Goal: Task Accomplishment & Management: Complete application form

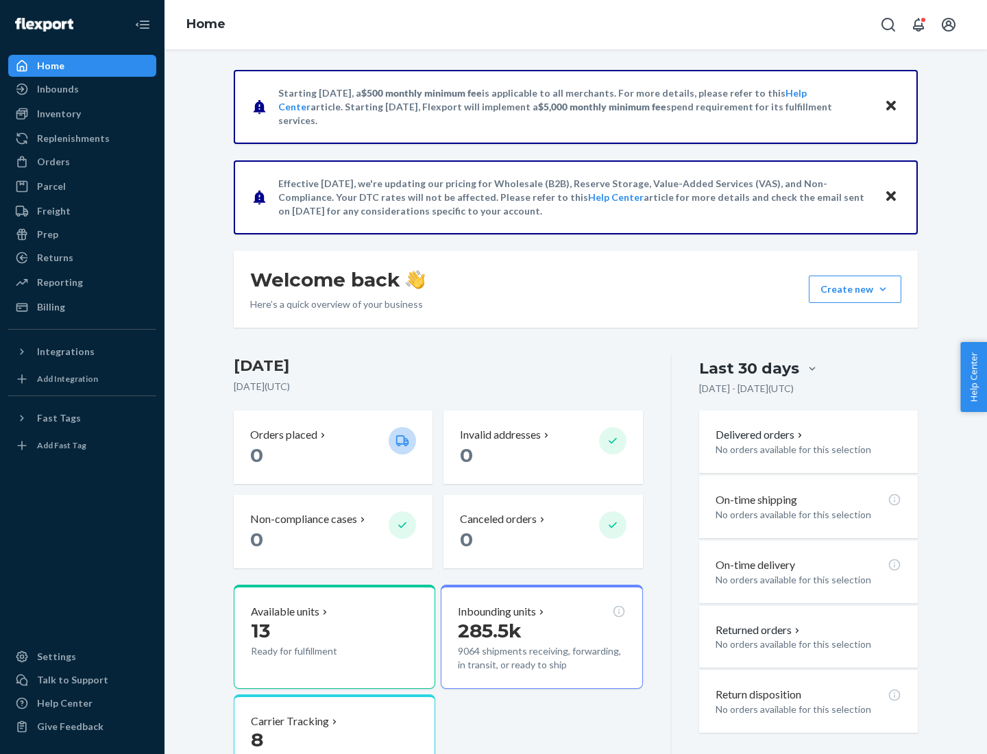
click at [883, 289] on button "Create new Create new inbound Create new order Create new product" at bounding box center [855, 289] width 93 height 27
click at [82, 89] on div "Inbounds" at bounding box center [82, 89] width 145 height 19
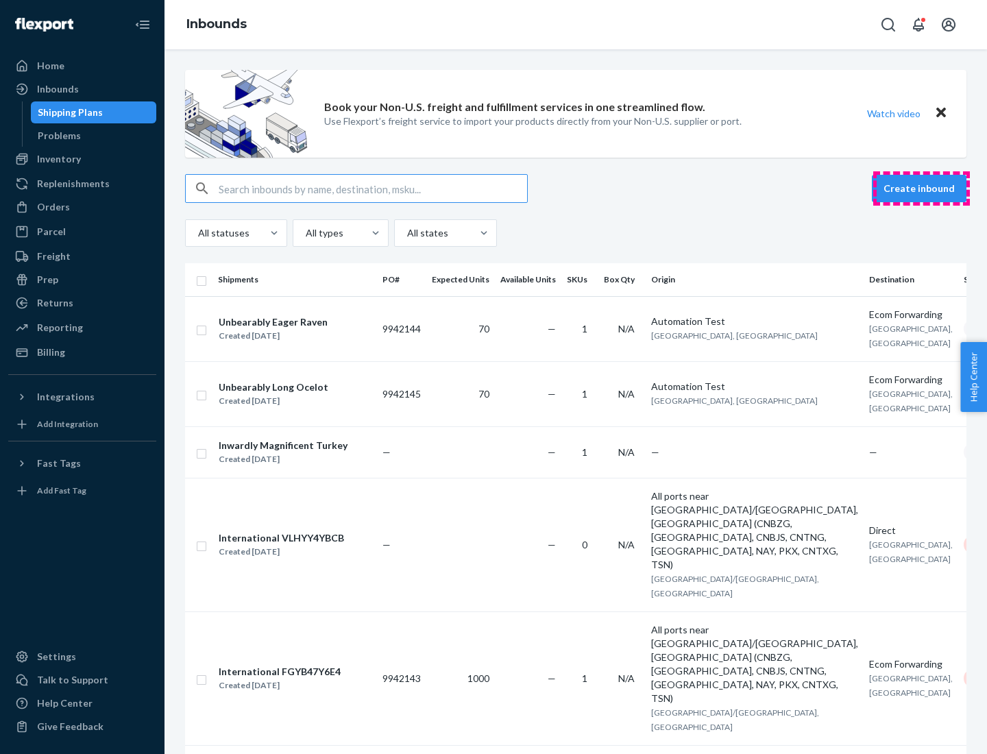
click at [922, 189] on button "Create inbound" at bounding box center [919, 188] width 95 height 27
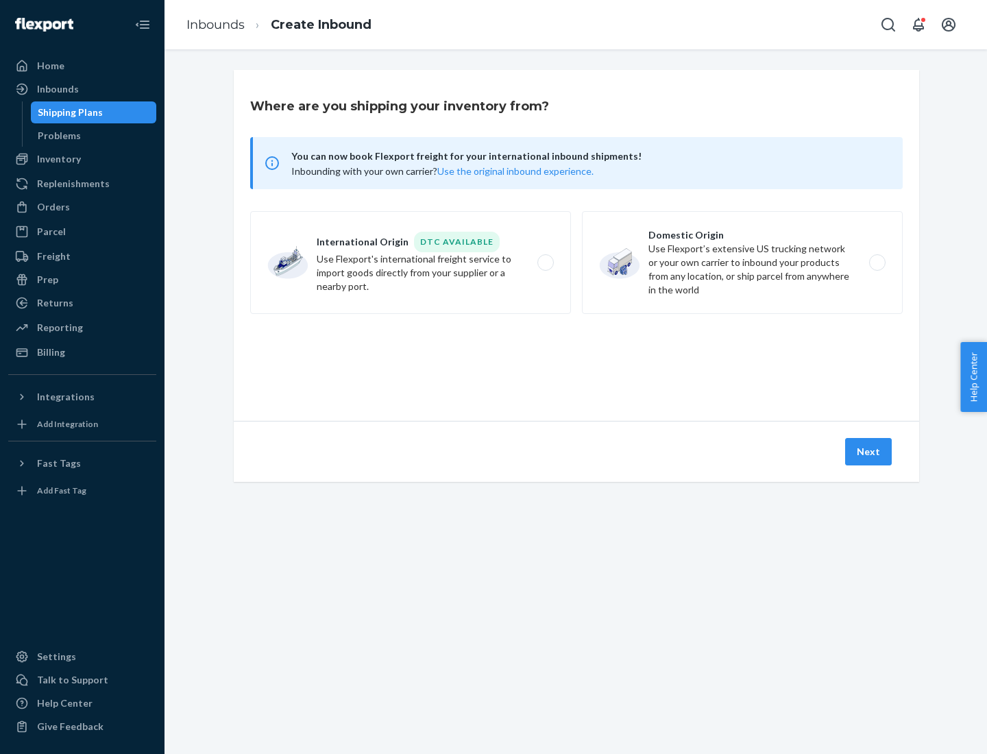
click at [743, 263] on label "Domestic Origin Use Flexport’s extensive US trucking network or your own carrie…" at bounding box center [742, 262] width 321 height 103
click at [877, 263] on input "Domestic Origin Use Flexport’s extensive US trucking network or your own carrie…" at bounding box center [881, 263] width 9 height 9
radio input "true"
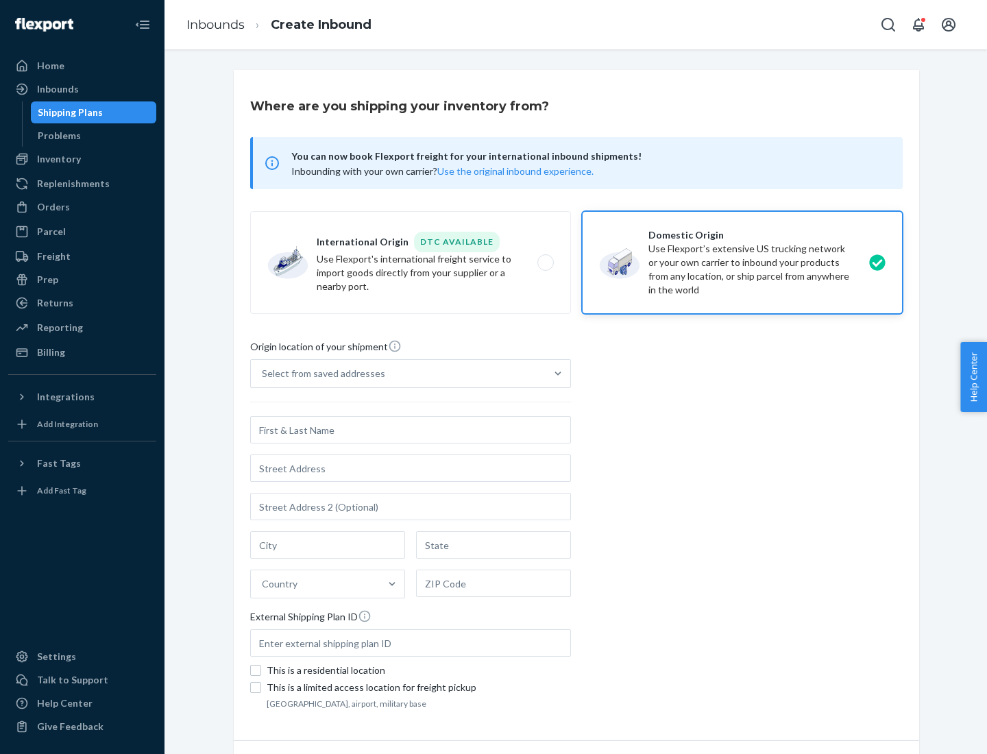
click at [320, 374] on div "Select from saved addresses" at bounding box center [323, 374] width 123 height 14
click at [263, 374] on input "Select from saved addresses" at bounding box center [262, 374] width 1 height 14
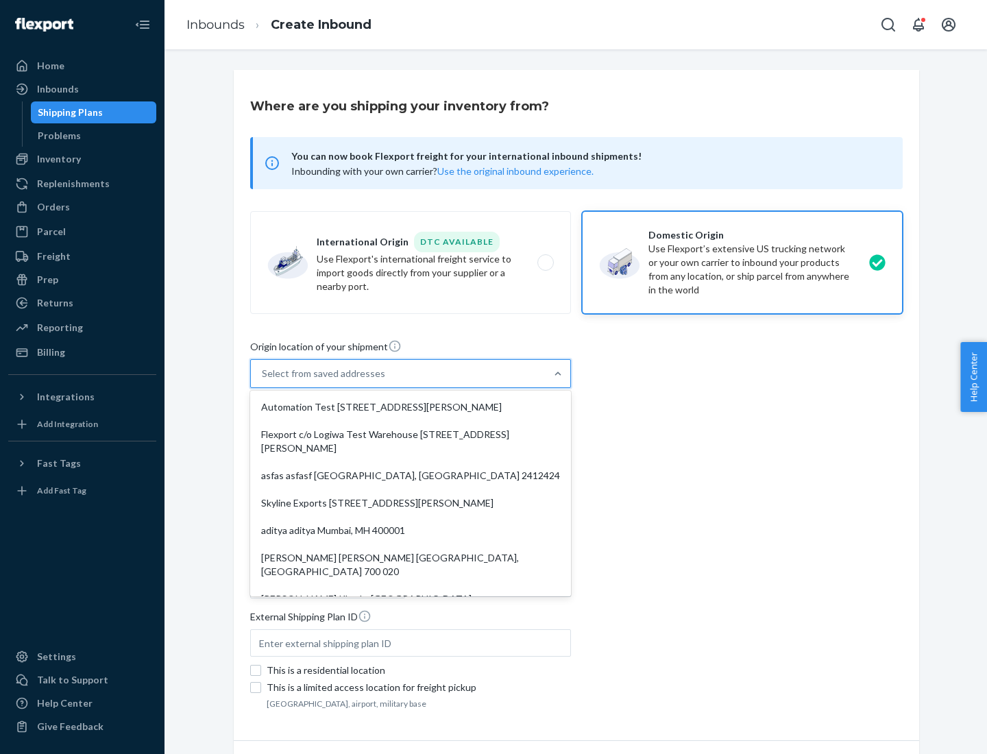
scroll to position [5, 0]
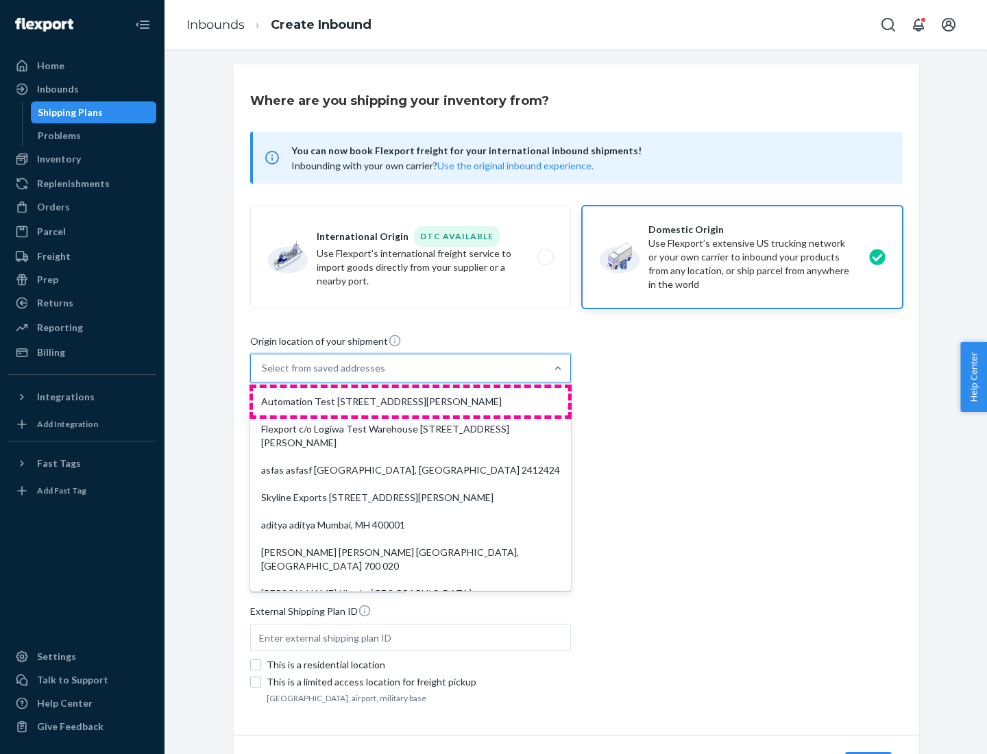
click at [411, 402] on div "Automation Test [STREET_ADDRESS][PERSON_NAME]" at bounding box center [410, 401] width 315 height 27
click at [263, 375] on input "option Automation Test [STREET_ADDRESS][PERSON_NAME]. 9 results available. Use …" at bounding box center [262, 368] width 1 height 14
type input "Automation Test"
type input "9th Floor"
type input "[GEOGRAPHIC_DATA]"
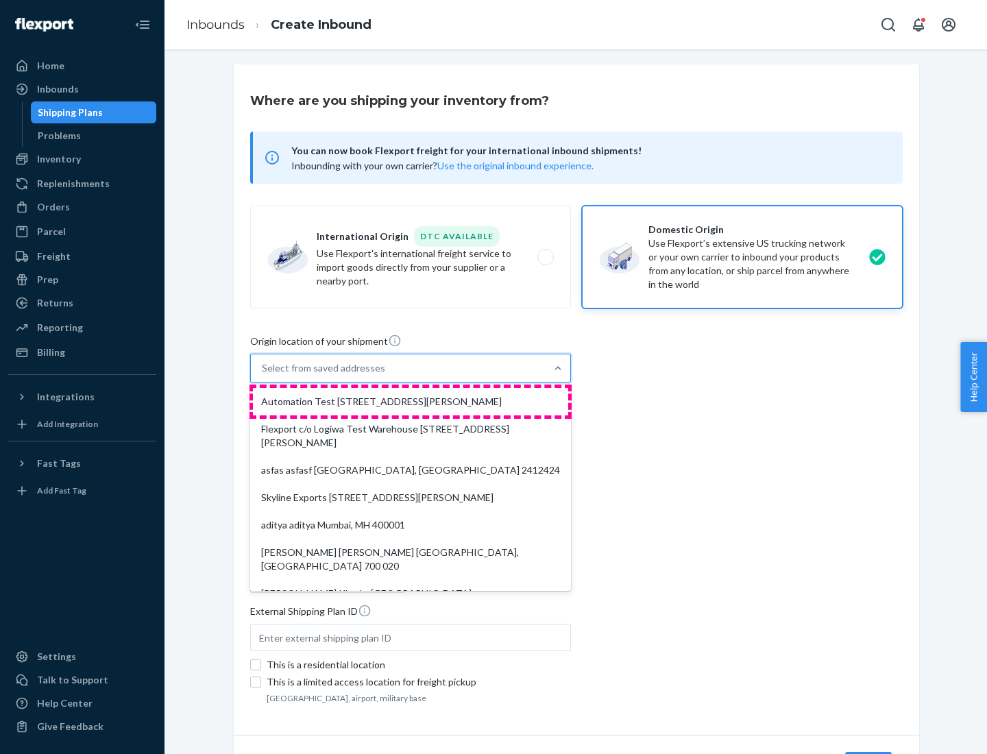
type input "CA"
type input "94104"
type input "[STREET_ADDRESS][PERSON_NAME]"
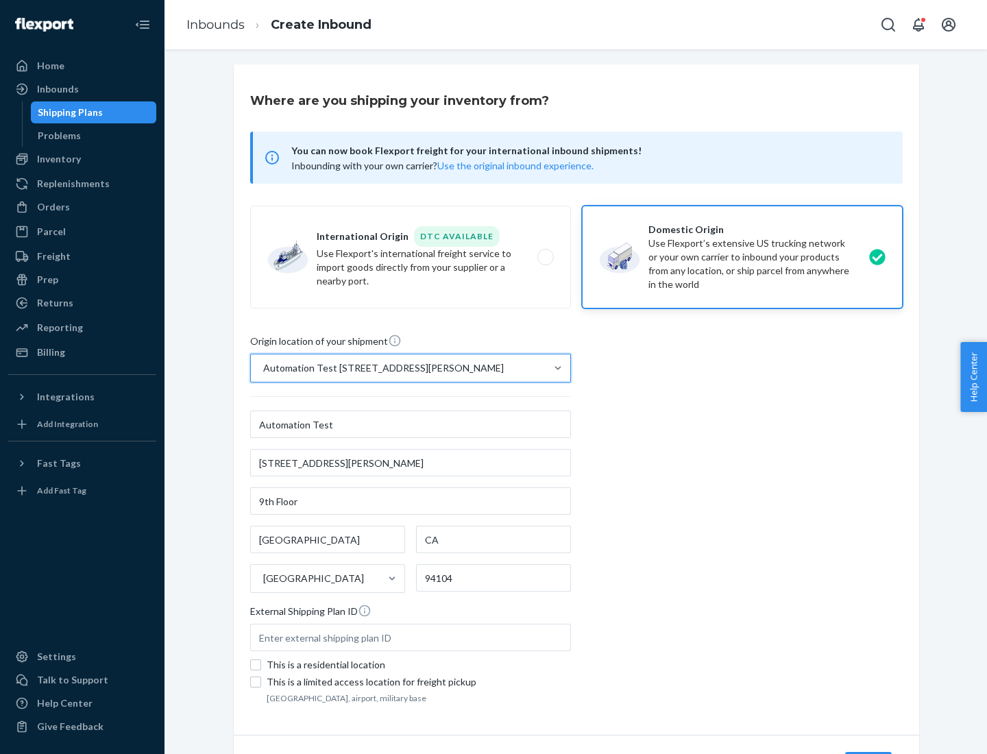
scroll to position [80, 0]
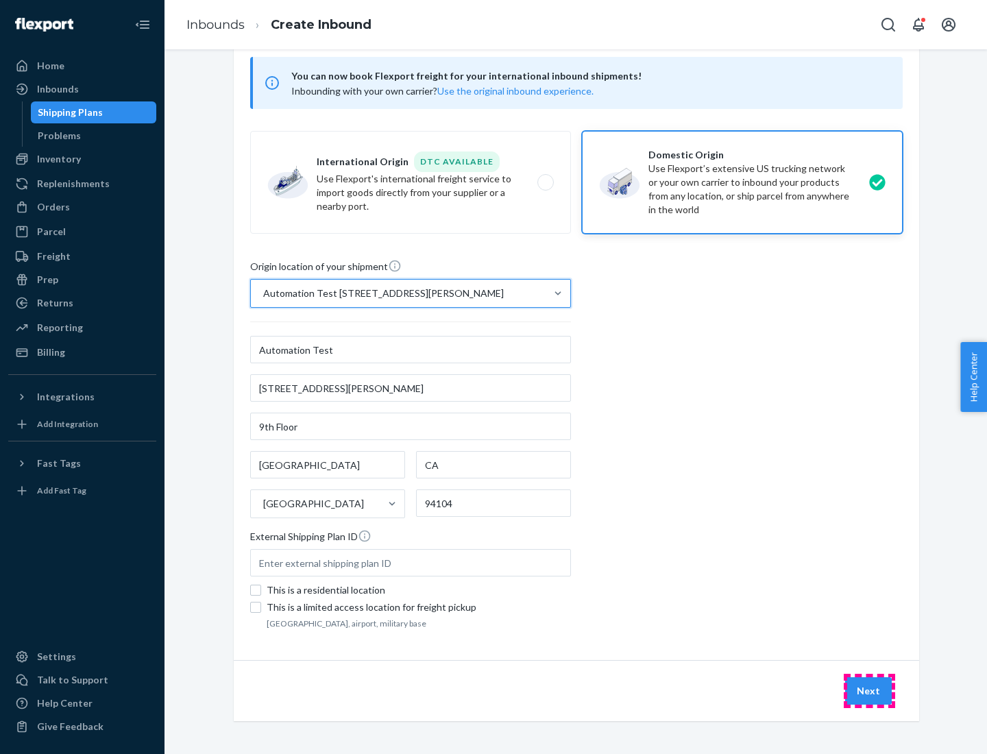
click at [869, 691] on button "Next" at bounding box center [868, 690] width 47 height 27
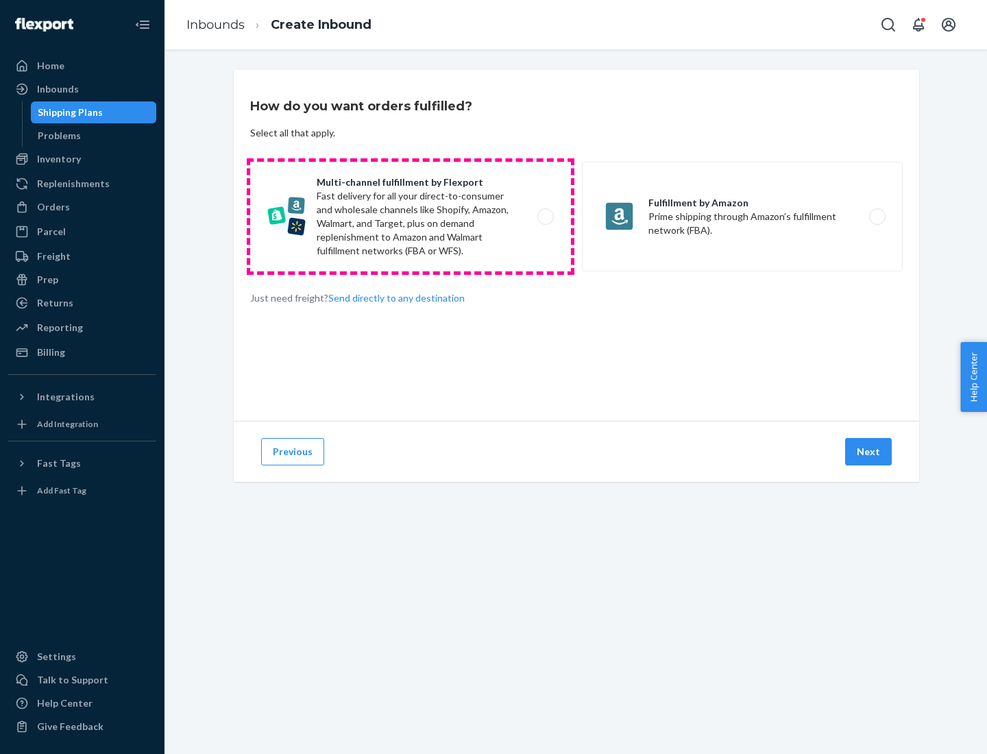
click at [411, 217] on label "Multi-channel fulfillment by Flexport Fast delivery for all your direct-to-cons…" at bounding box center [410, 217] width 321 height 110
click at [545, 217] on input "Multi-channel fulfillment by Flexport Fast delivery for all your direct-to-cons…" at bounding box center [549, 217] width 9 height 9
radio input "true"
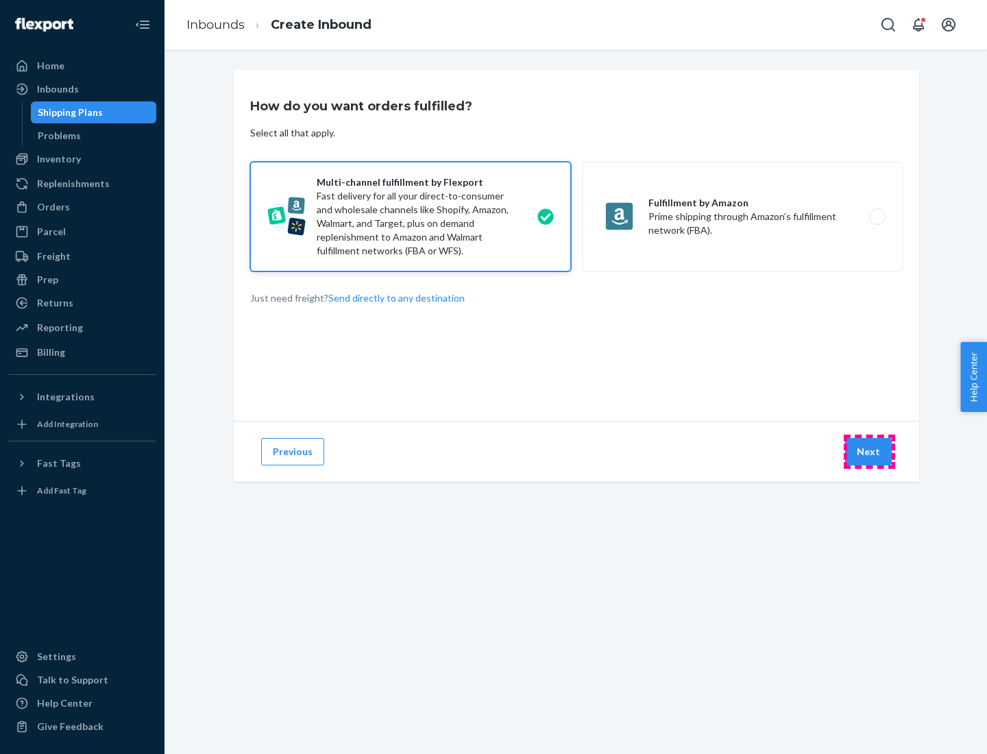
click at [869, 452] on button "Next" at bounding box center [868, 451] width 47 height 27
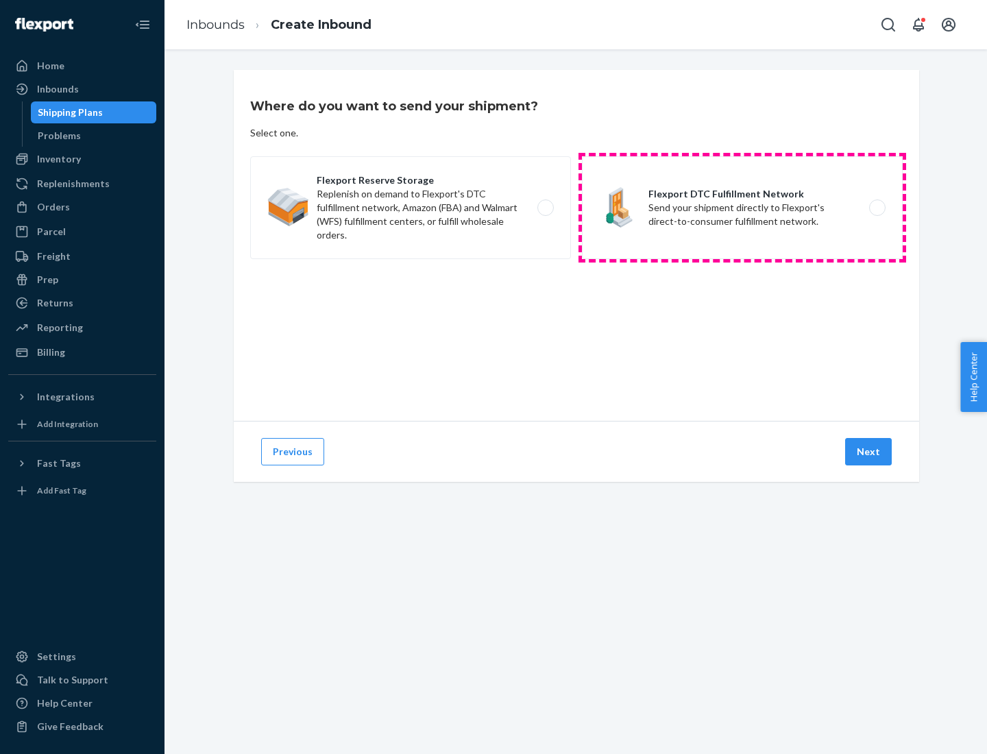
click at [743, 208] on label "Flexport DTC Fulfillment Network Send your shipment directly to Flexport's dire…" at bounding box center [742, 207] width 321 height 103
click at [877, 208] on input "Flexport DTC Fulfillment Network Send your shipment directly to Flexport's dire…" at bounding box center [881, 208] width 9 height 9
radio input "true"
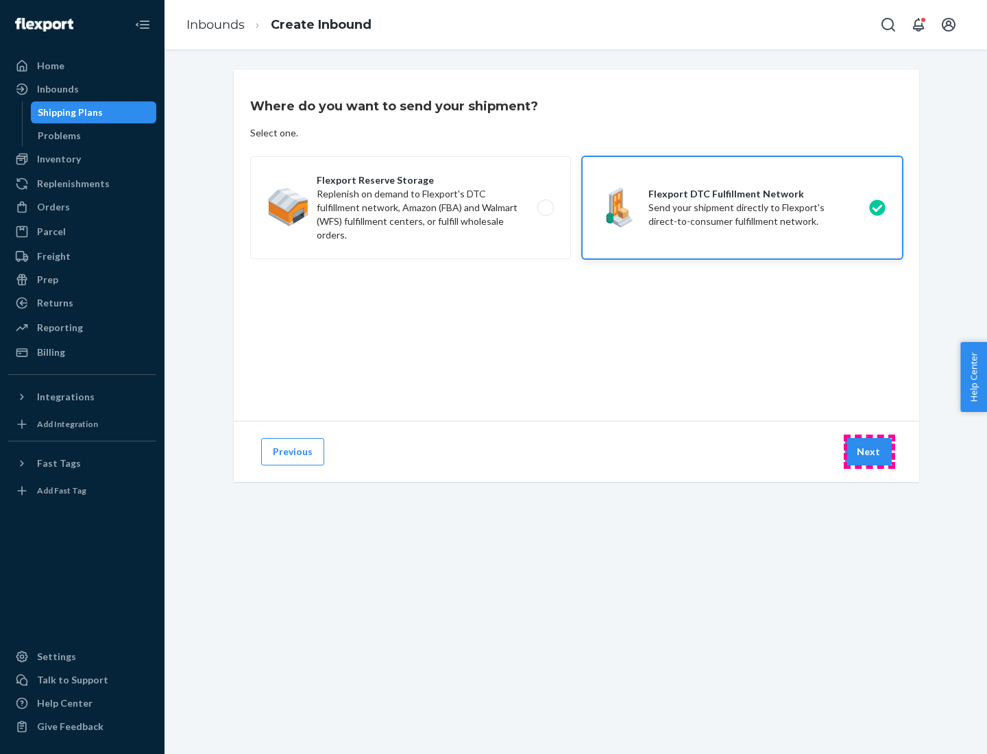
click at [869, 452] on button "Next" at bounding box center [868, 451] width 47 height 27
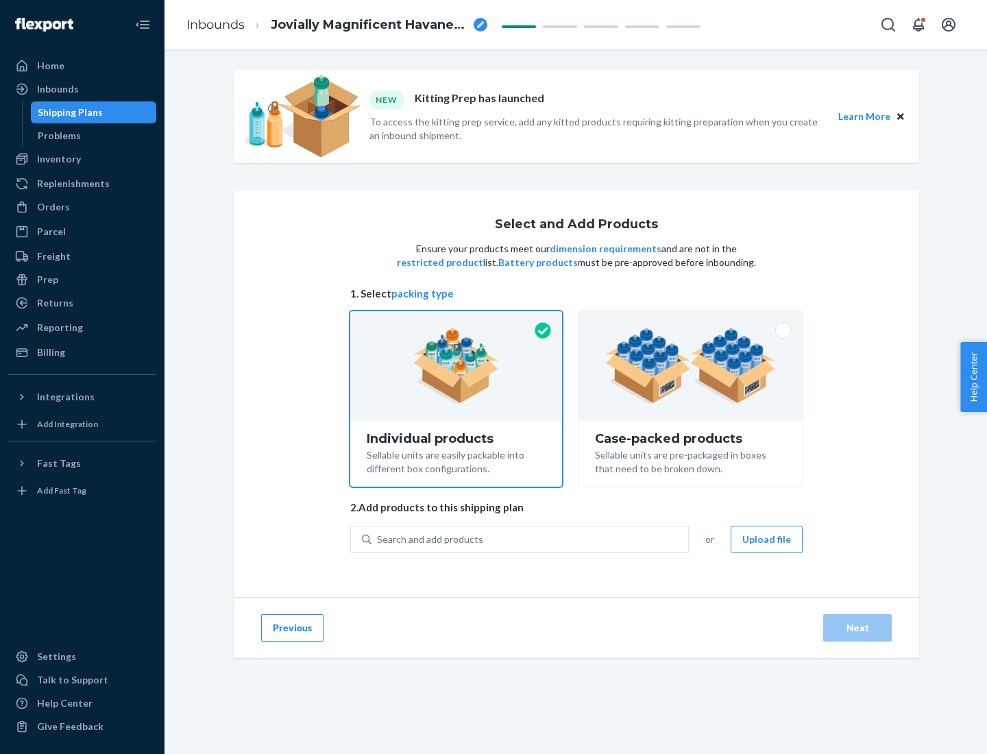
click at [691, 366] on img at bounding box center [690, 365] width 171 height 75
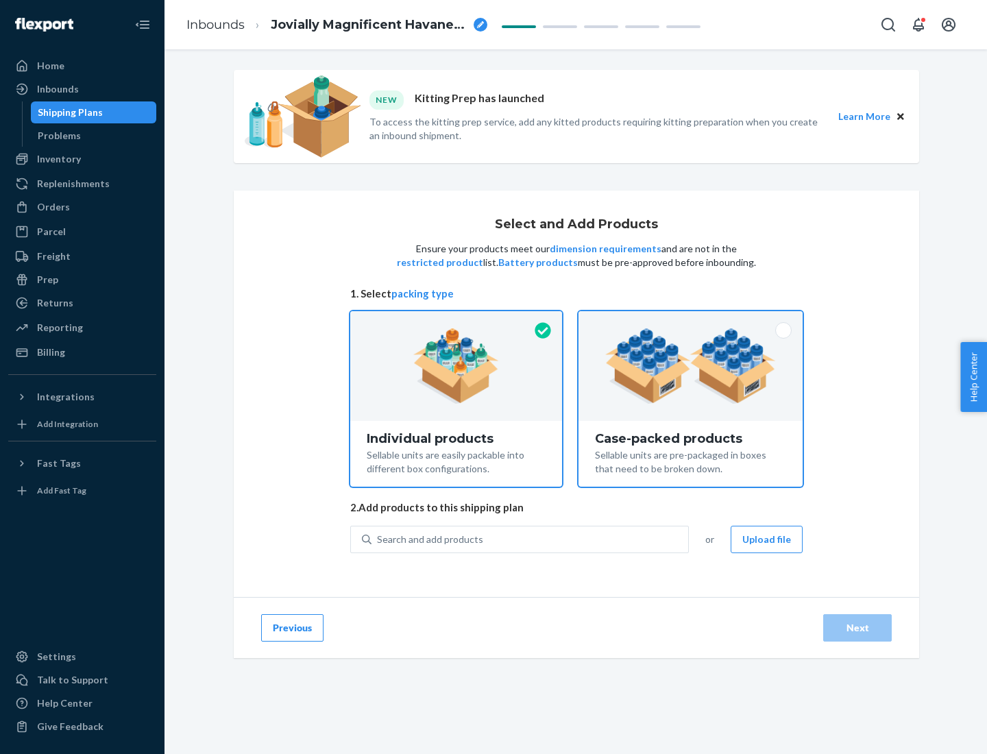
click at [691, 320] on input "Case-packed products Sellable units are pre-packaged in boxes that need to be b…" at bounding box center [690, 315] width 9 height 9
radio input "true"
radio input "false"
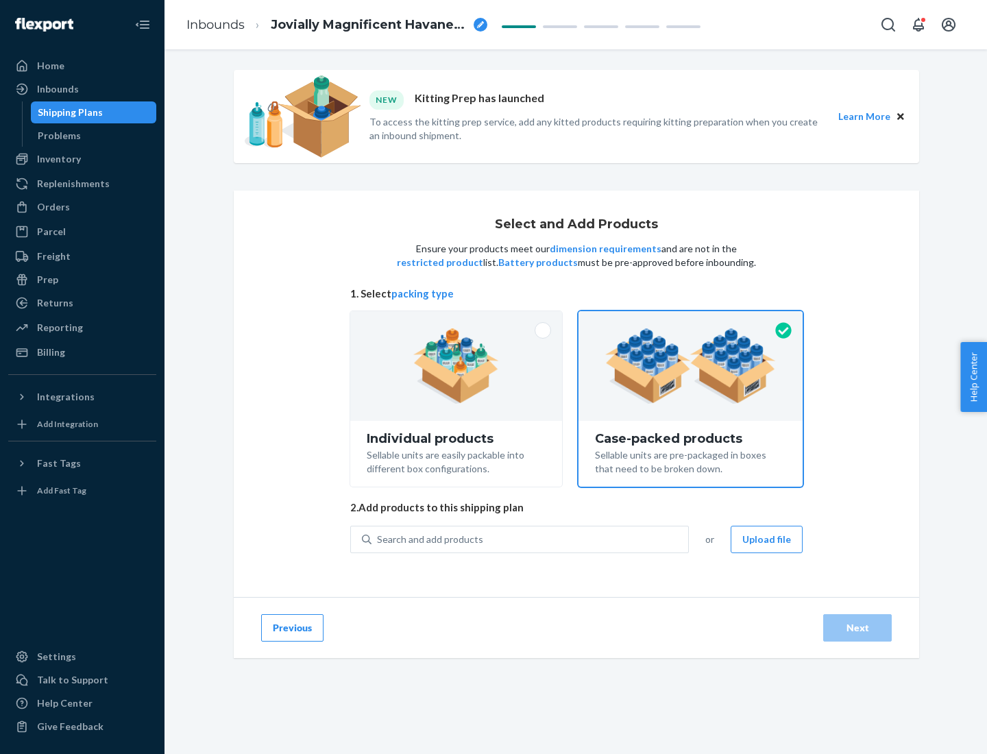
click at [531, 539] on div "Search and add products" at bounding box center [530, 539] width 317 height 25
click at [379, 539] on input "Search and add products" at bounding box center [377, 540] width 1 height 14
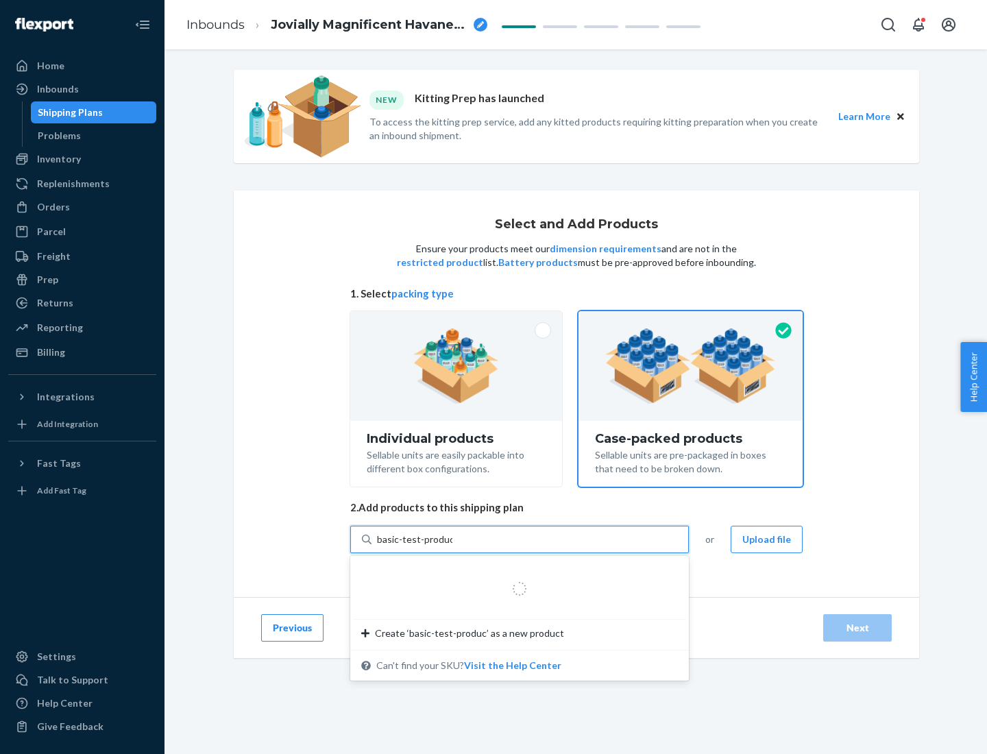
type input "basic-test-product-1"
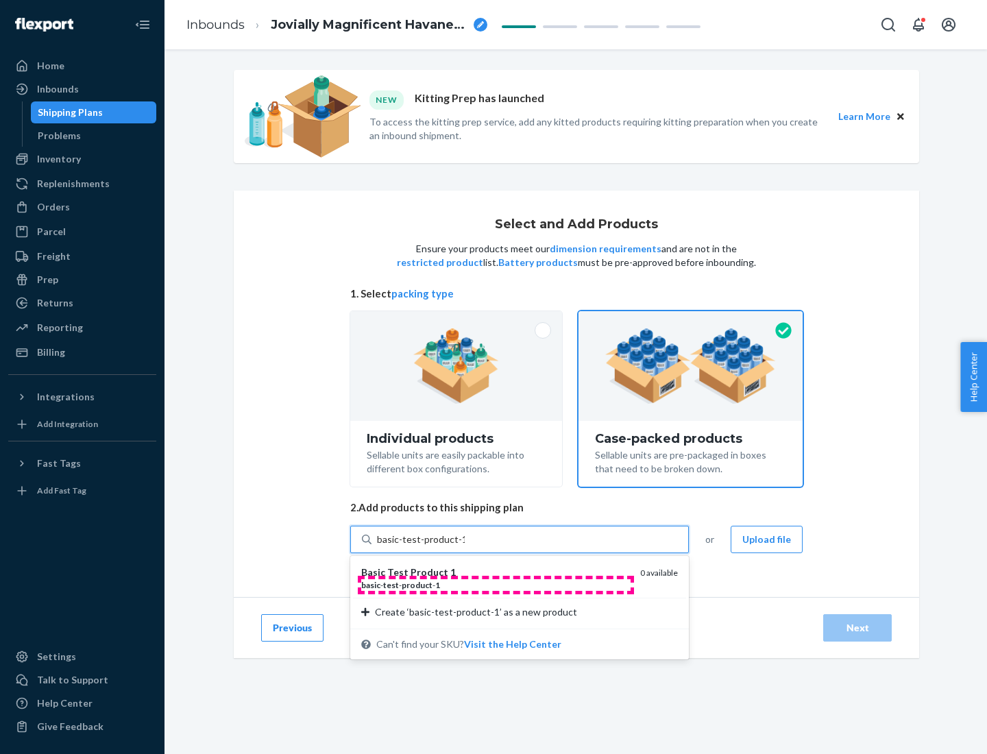
click at [496, 585] on div "basic - test - product - 1" at bounding box center [495, 585] width 268 height 12
click at [465, 547] on input "basic-test-product-1" at bounding box center [421, 540] width 88 height 14
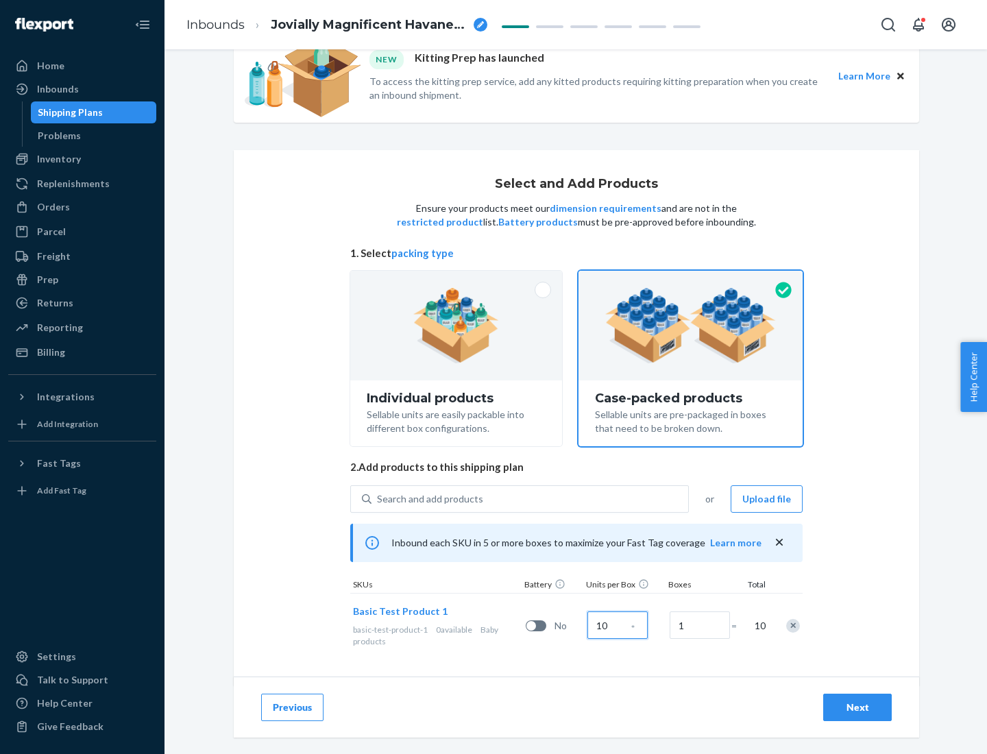
scroll to position [49, 0]
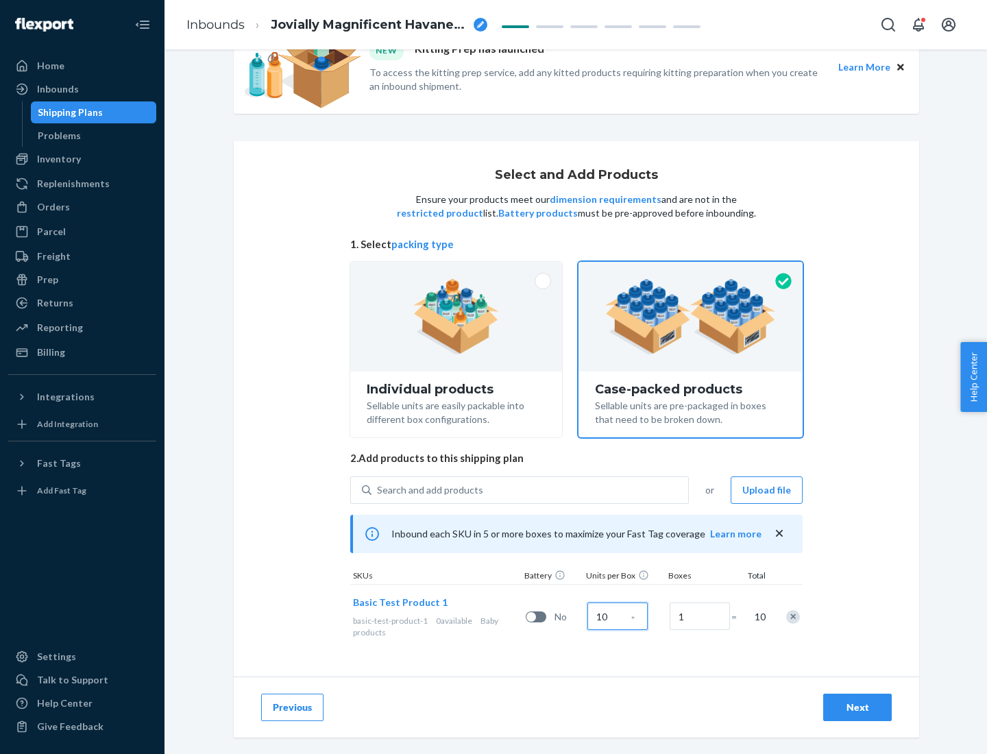
type input "10"
type input "7"
click at [858, 708] on div "Next" at bounding box center [857, 708] width 45 height 14
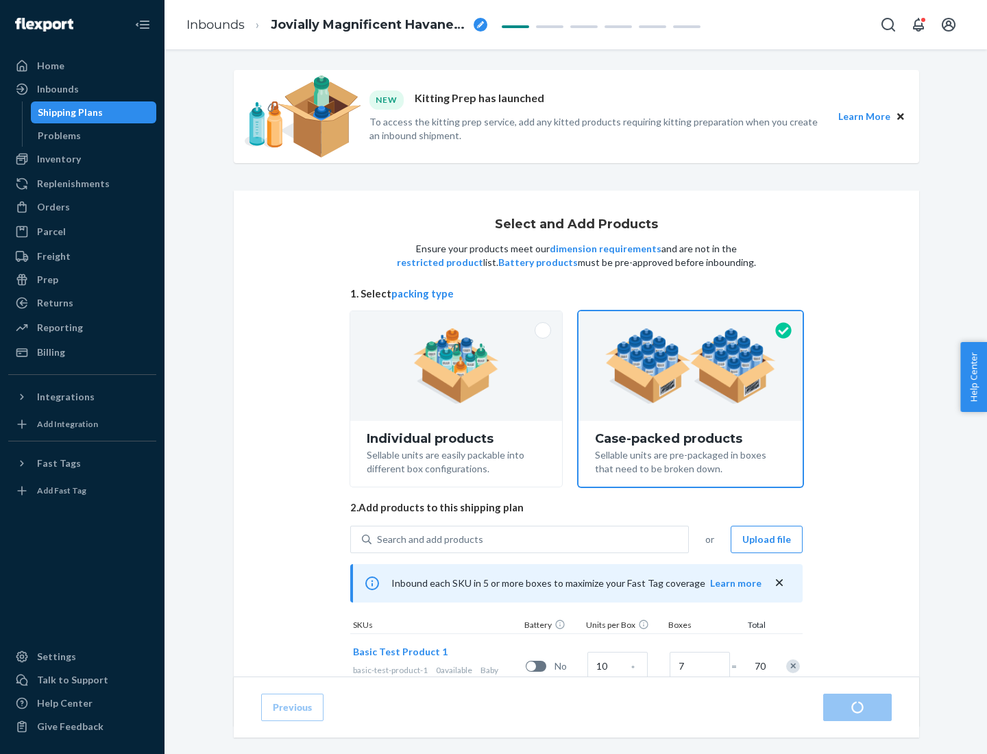
radio input "true"
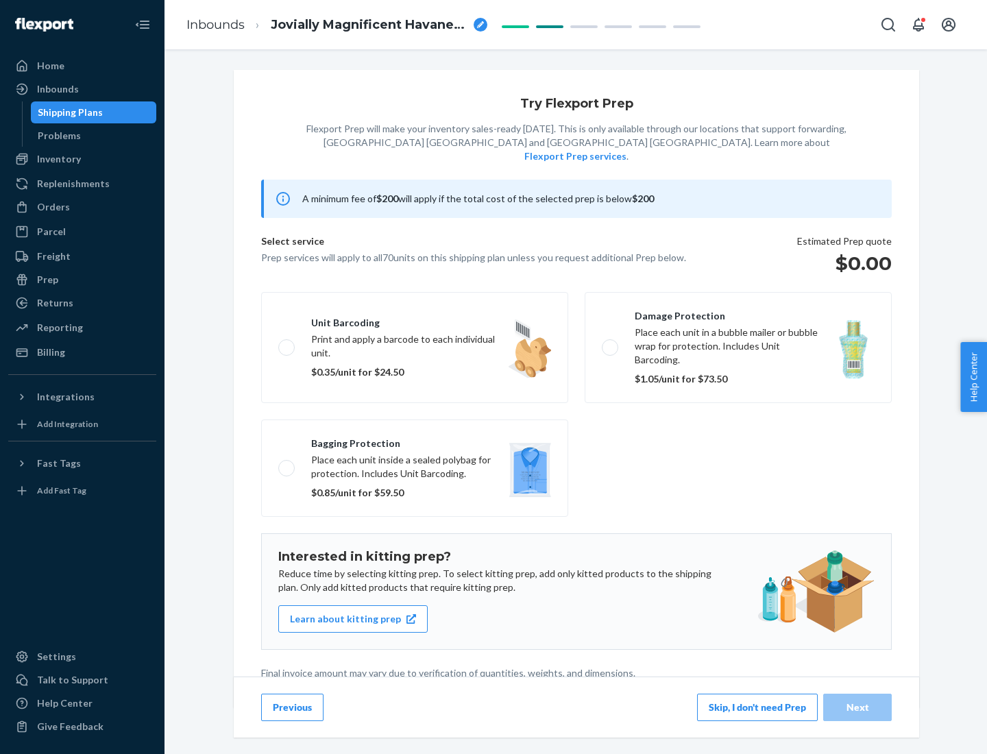
scroll to position [3, 0]
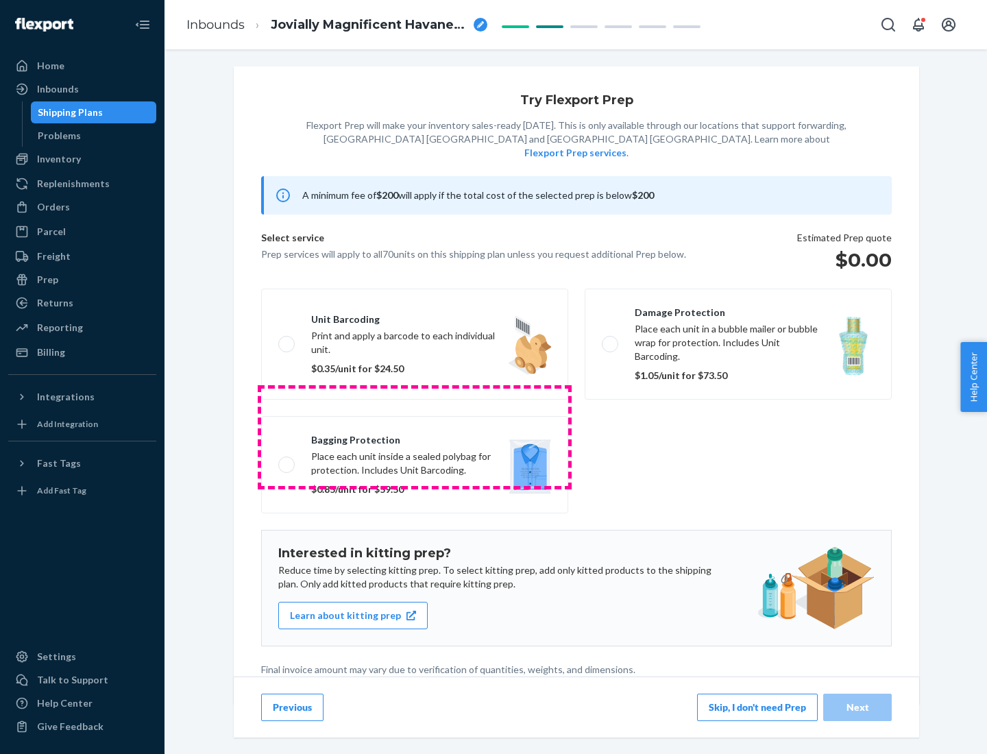
click at [415, 437] on label "Bagging protection Place each unit inside a sealed polybag for protection. Incl…" at bounding box center [414, 464] width 307 height 97
click at [287, 460] on input "Bagging protection Place each unit inside a sealed polybag for protection. Incl…" at bounding box center [282, 464] width 9 height 9
checkbox input "true"
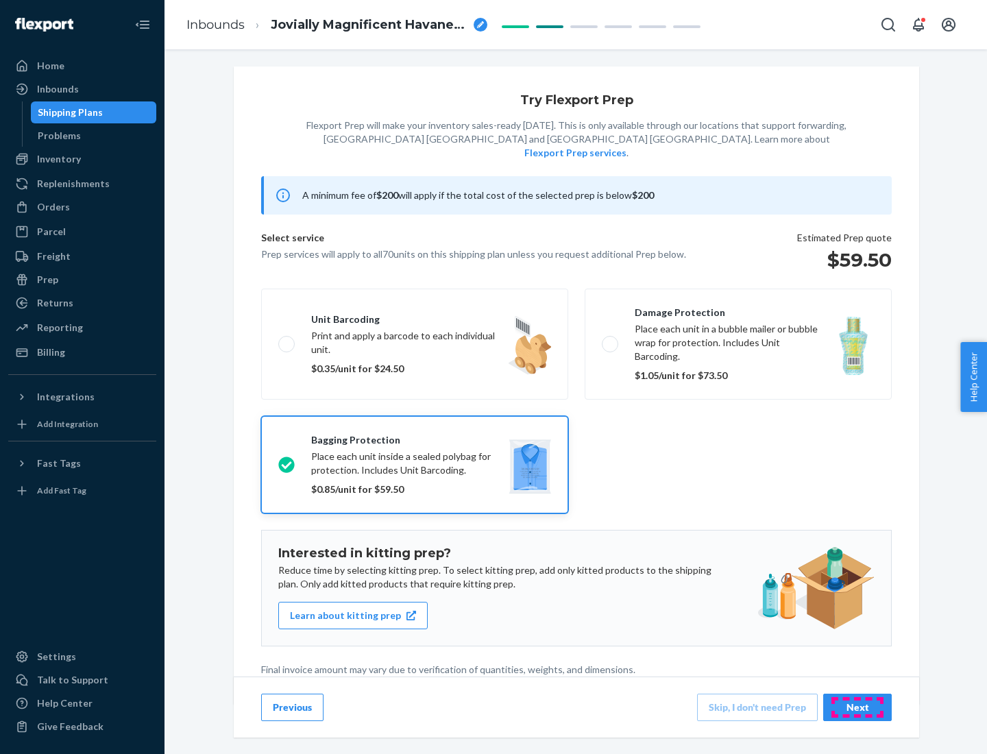
click at [858, 707] on div "Next" at bounding box center [857, 708] width 45 height 14
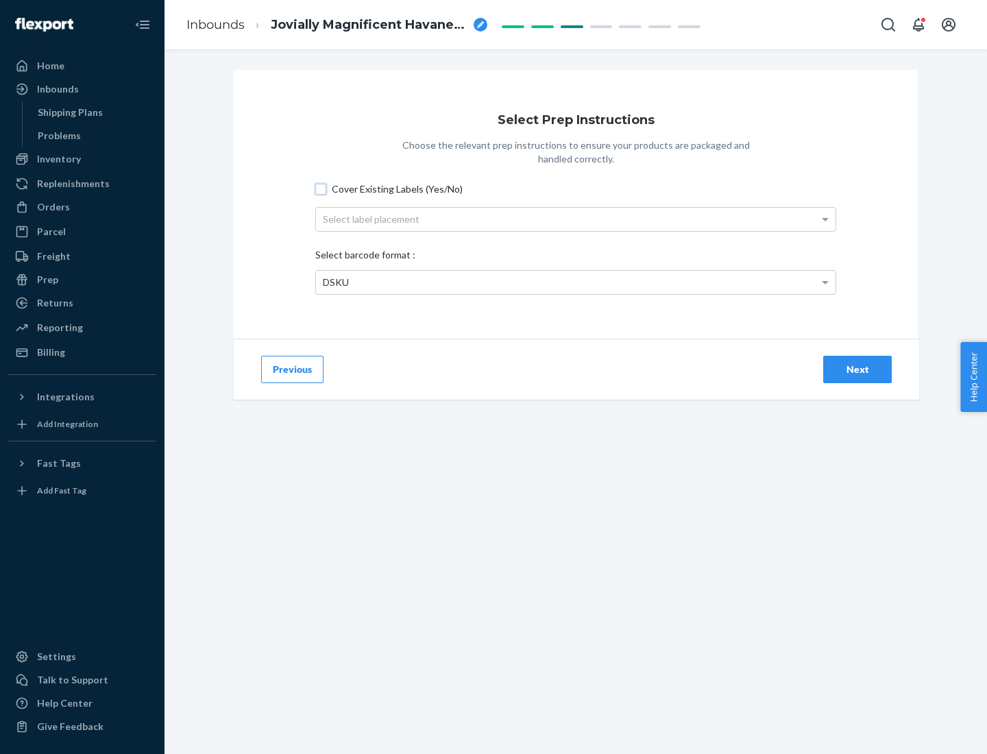
click at [321, 189] on input "Cover Existing Labels (Yes/No)" at bounding box center [320, 189] width 11 height 11
checkbox input "true"
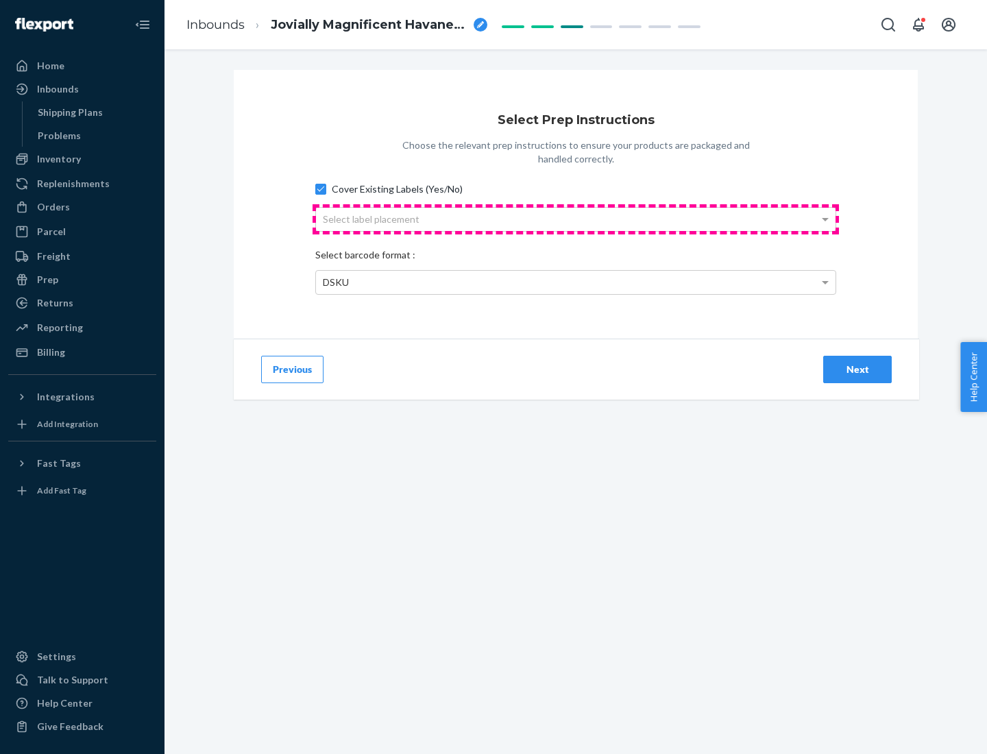
click at [576, 219] on div "Select label placement" at bounding box center [576, 219] width 520 height 23
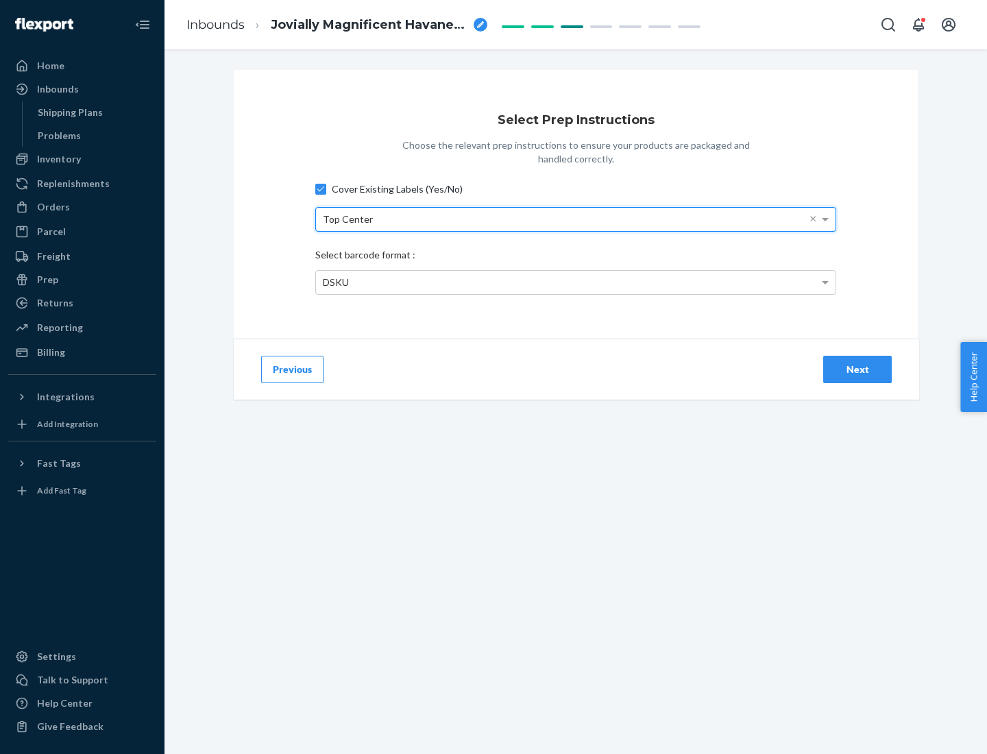
click at [576, 282] on div "DSKU" at bounding box center [576, 282] width 520 height 23
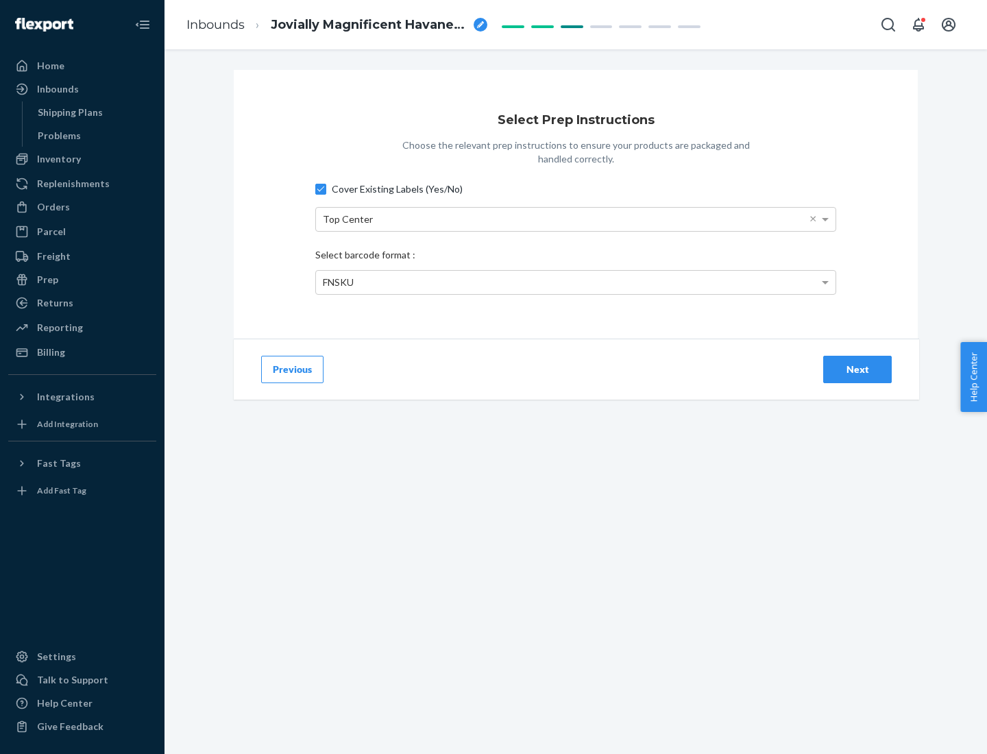
click at [858, 369] on div "Next" at bounding box center [857, 370] width 45 height 14
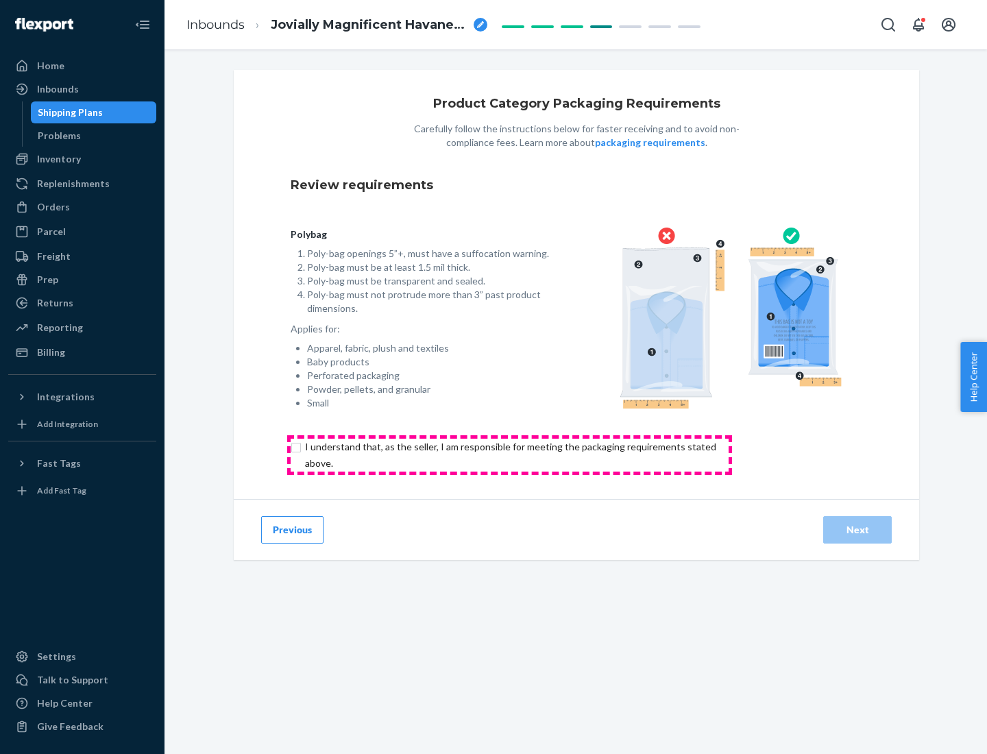
click at [509, 455] on input "checkbox" at bounding box center [519, 455] width 456 height 33
checkbox input "true"
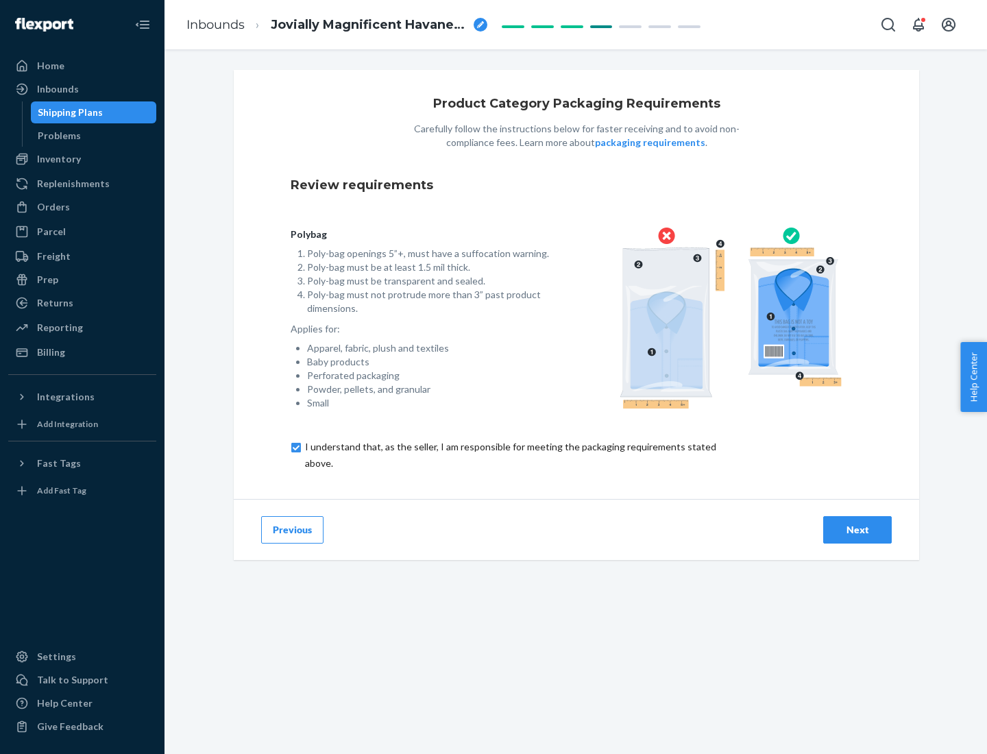
click at [858, 529] on div "Next" at bounding box center [857, 530] width 45 height 14
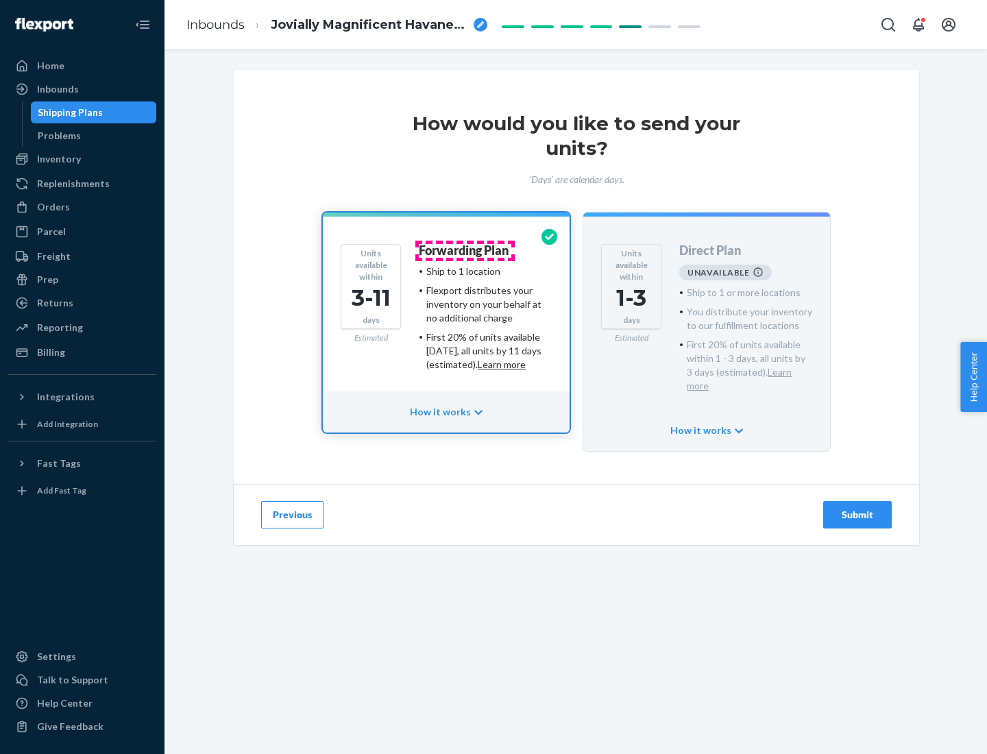
click at [465, 250] on h4 "Forwarding Plan" at bounding box center [464, 251] width 90 height 14
click at [858, 508] on div "Submit" at bounding box center [857, 515] width 45 height 14
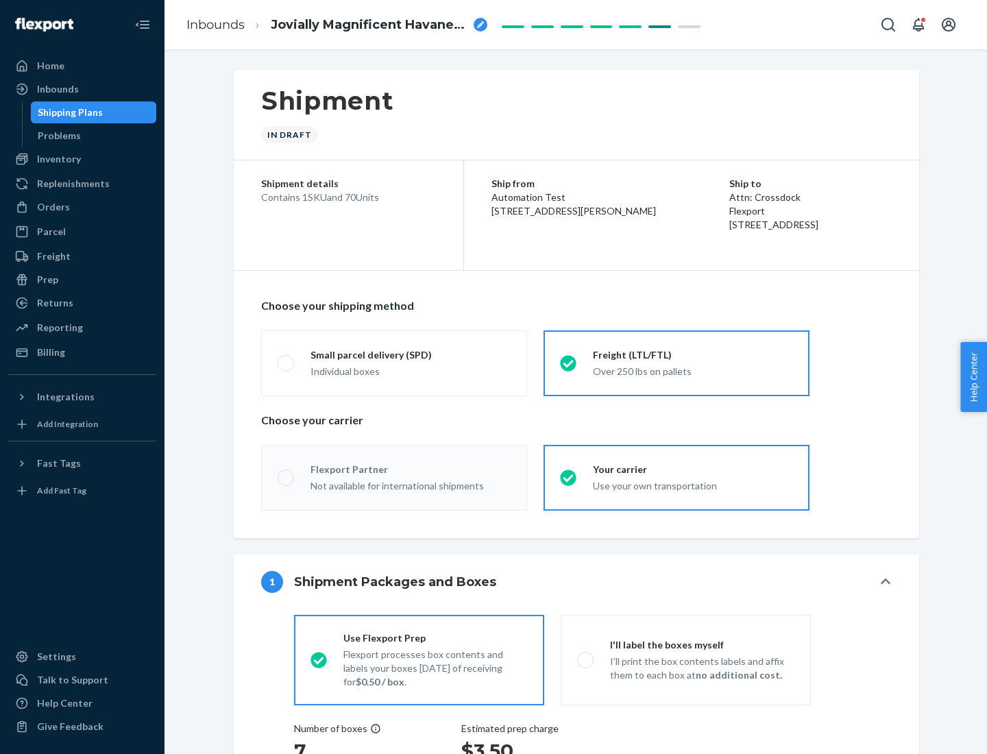
radio input "true"
radio input "false"
radio input "true"
radio input "false"
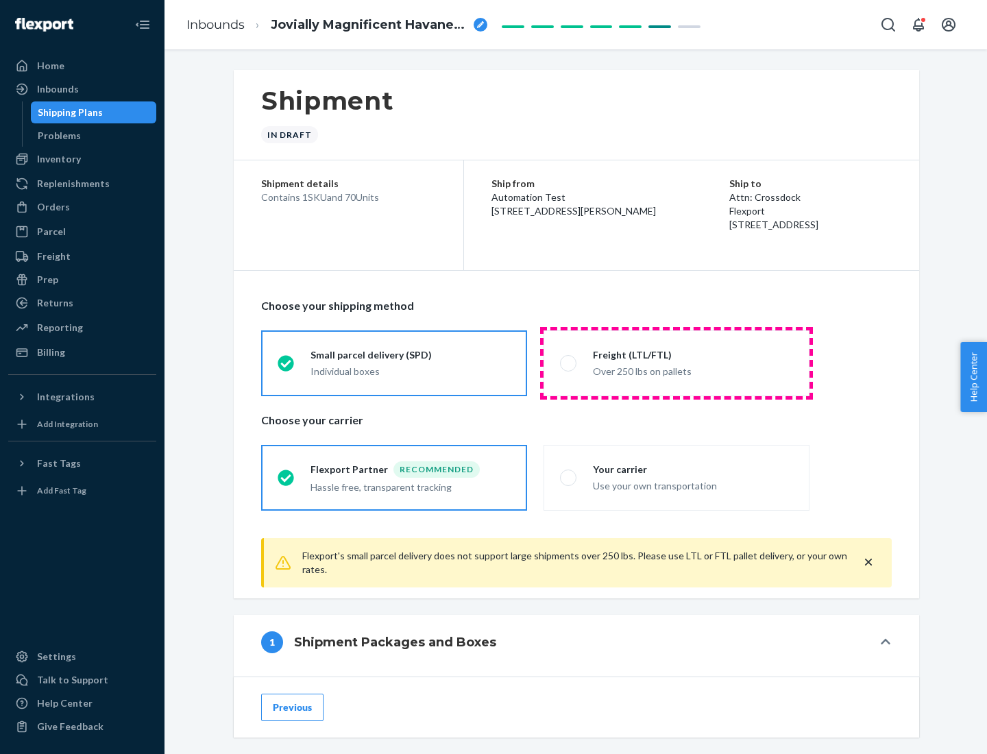
click at [677, 363] on div "Over 250 lbs on pallets" at bounding box center [693, 370] width 200 height 16
click at [569, 363] on input "Freight (LTL/FTL) Over 250 lbs on pallets" at bounding box center [564, 363] width 9 height 9
radio input "true"
radio input "false"
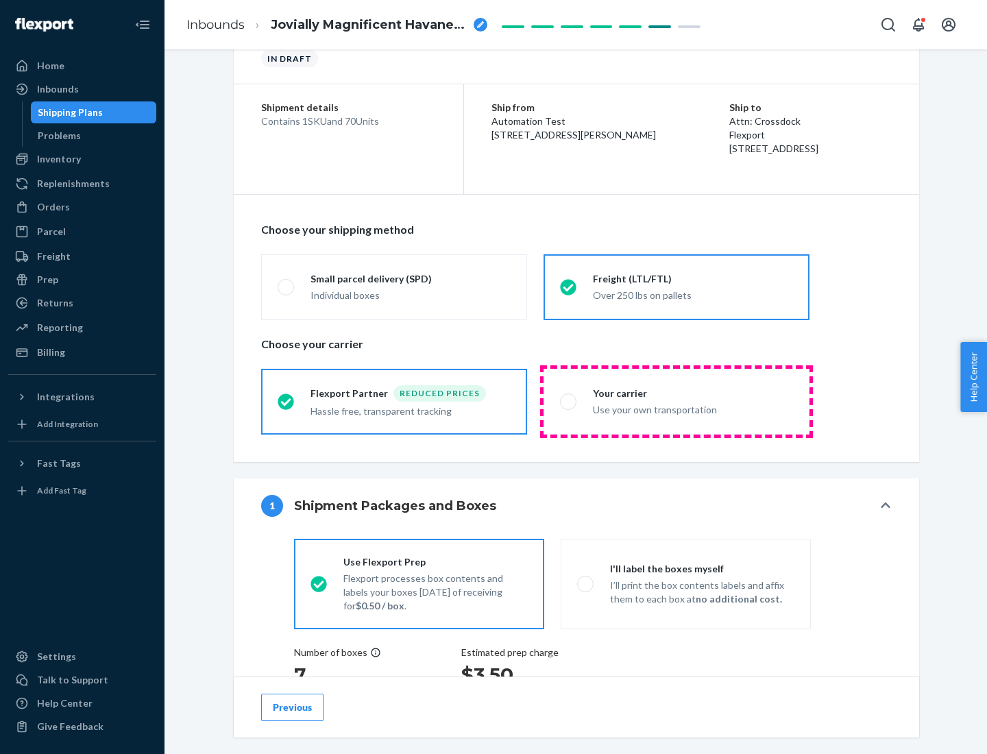
click at [677, 401] on div "Use your own transportation" at bounding box center [693, 408] width 200 height 16
click at [569, 401] on input "Your carrier Use your own transportation" at bounding box center [564, 401] width 9 height 9
radio input "true"
radio input "false"
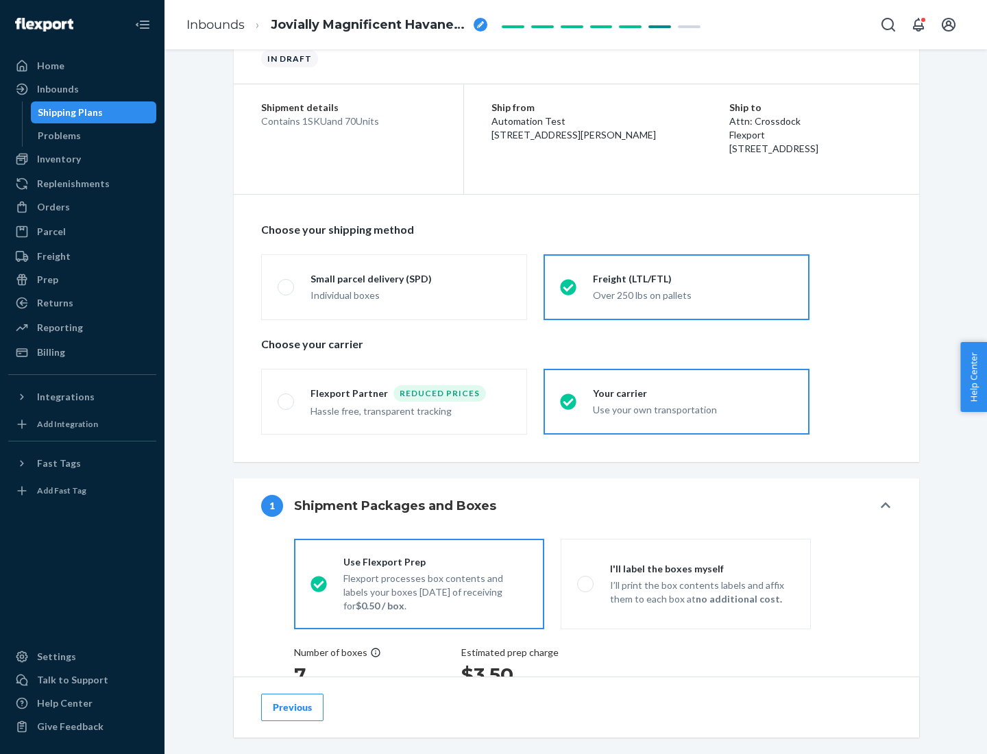
scroll to position [259, 0]
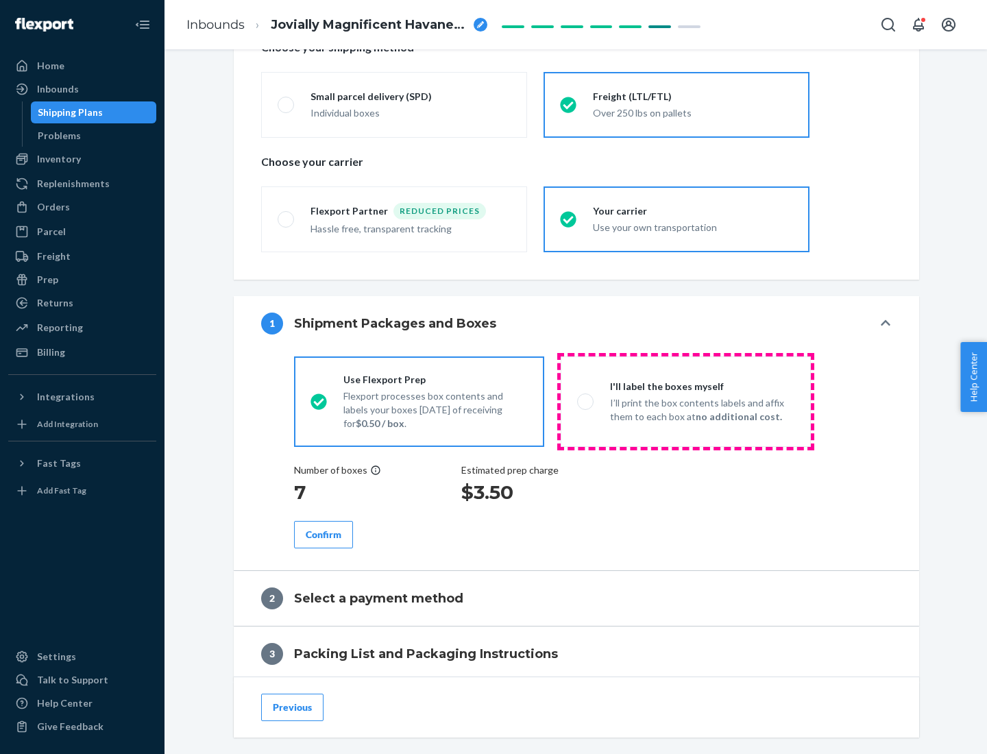
click at [686, 401] on p "I’ll print the box contents labels and affix them to each box at no additional …" at bounding box center [702, 409] width 184 height 27
click at [586, 401] on input "I'll label the boxes myself I’ll print the box contents labels and affix them t…" at bounding box center [581, 401] width 9 height 9
radio input "true"
radio input "false"
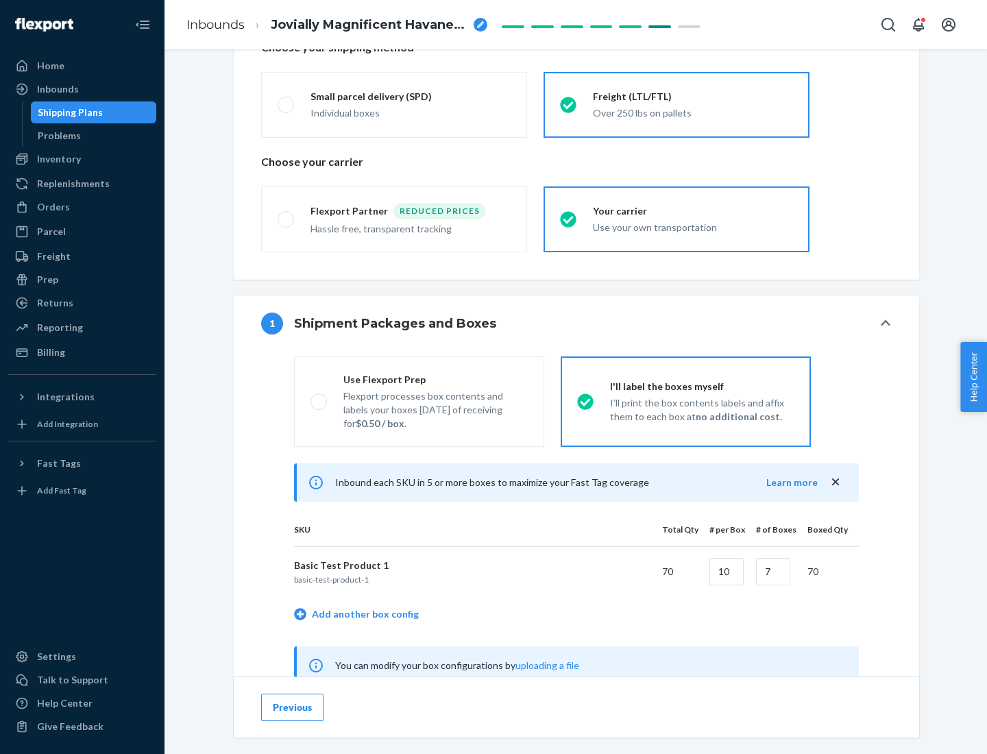
scroll to position [429, 0]
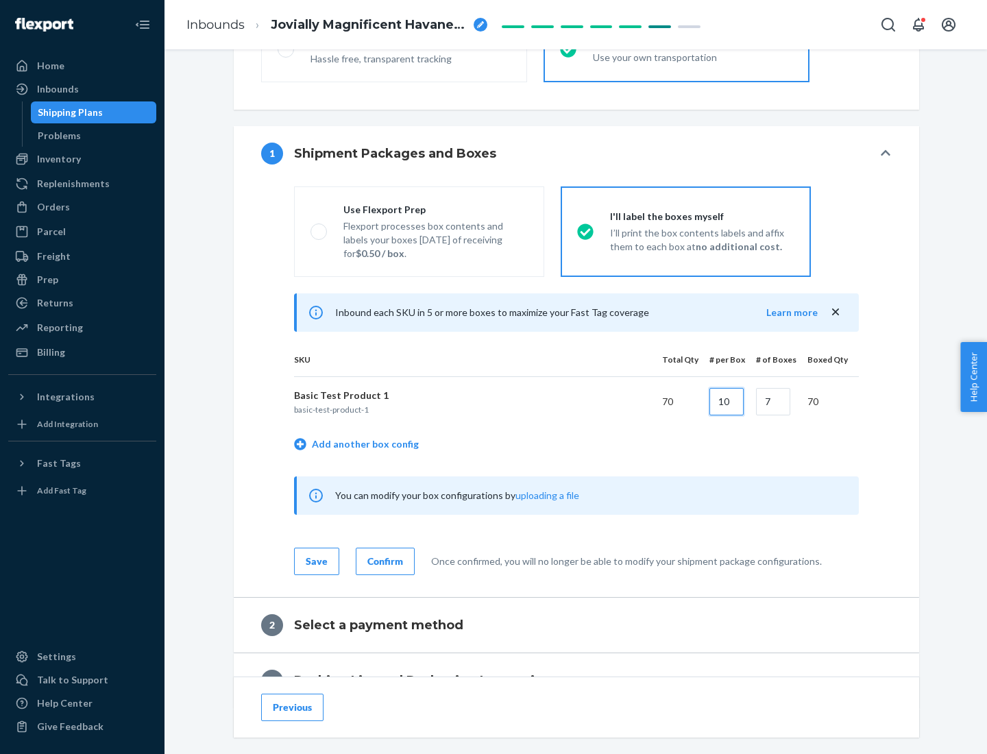
type input "10"
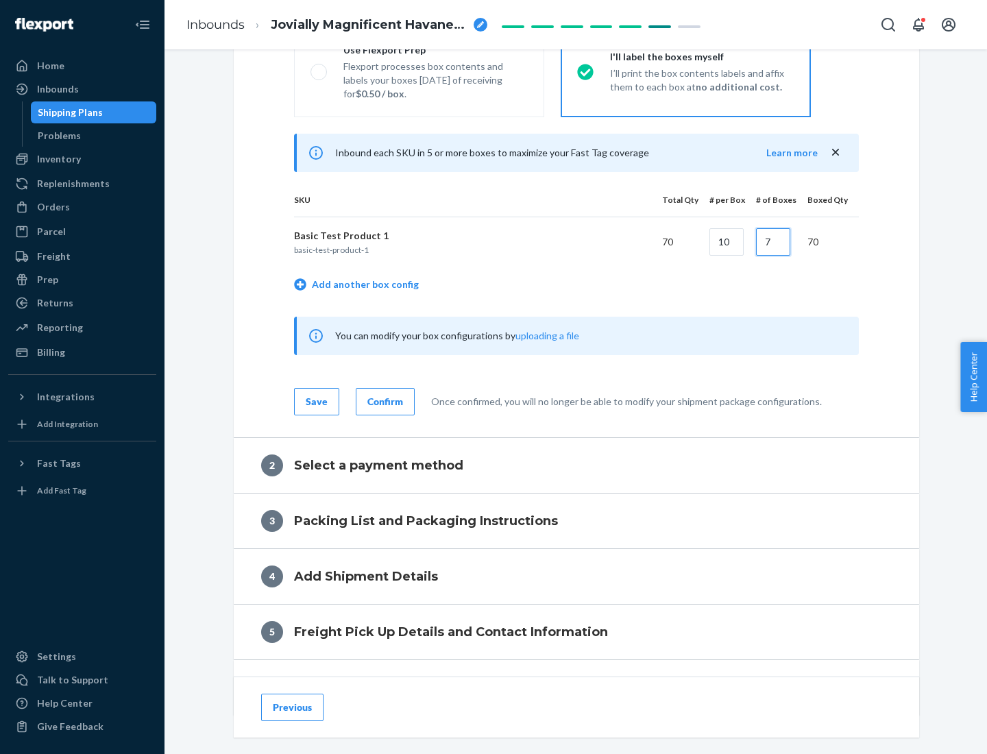
type input "7"
click at [383, 401] on div "Confirm" at bounding box center [386, 402] width 36 height 14
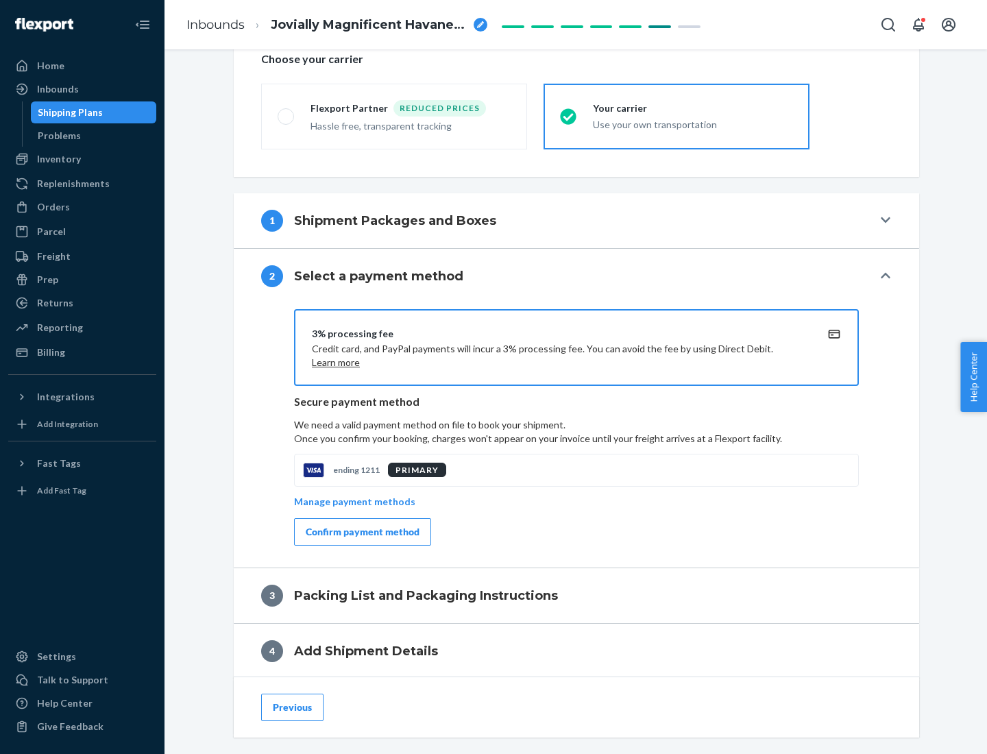
scroll to position [492, 0]
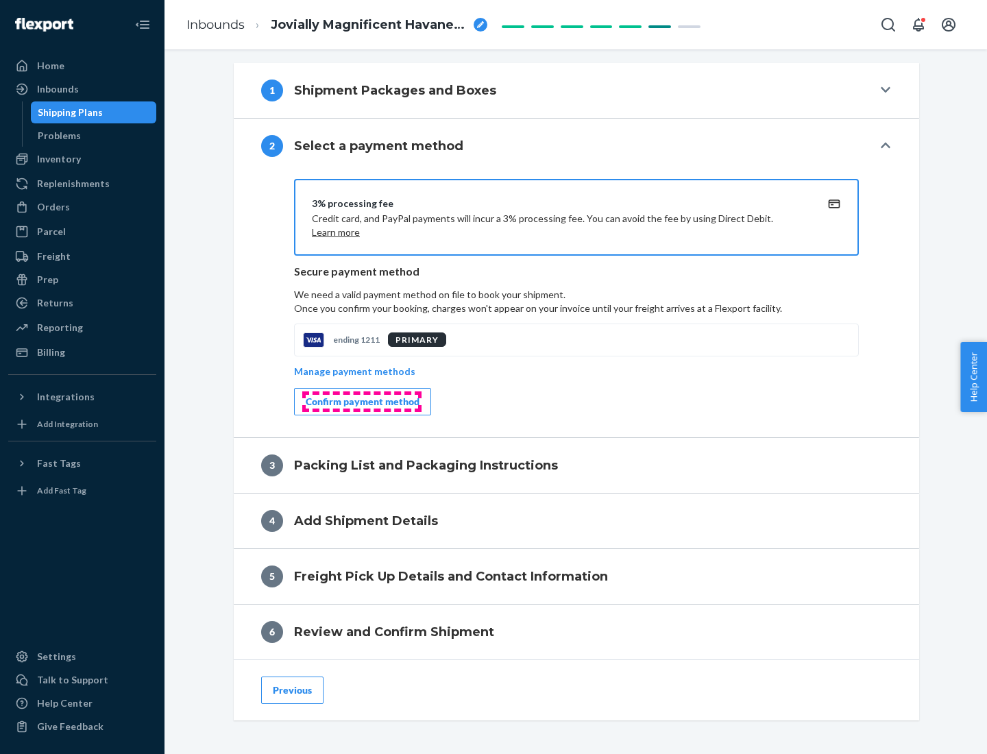
click at [361, 402] on div "Confirm payment method" at bounding box center [363, 402] width 114 height 14
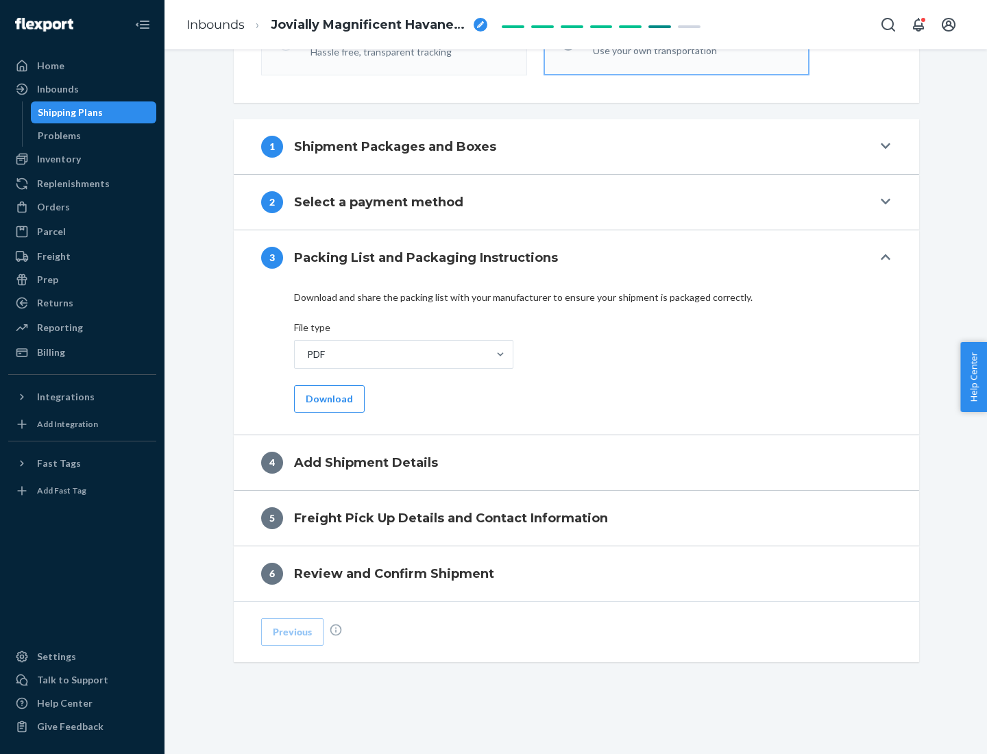
scroll to position [433, 0]
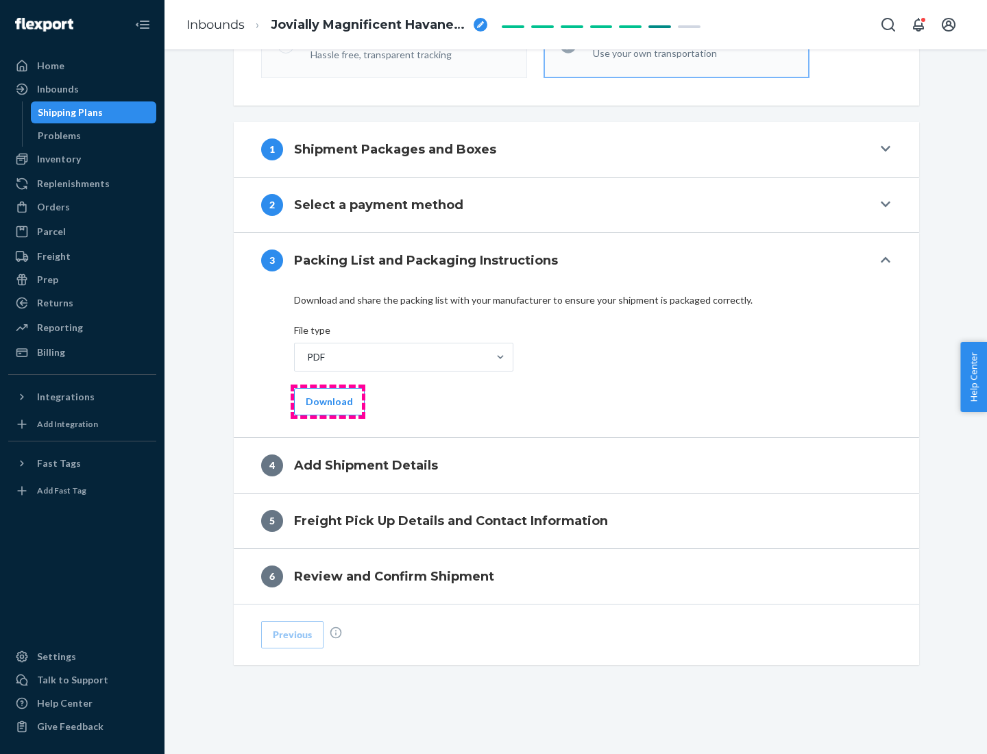
click at [328, 401] on button "Download" at bounding box center [329, 401] width 71 height 27
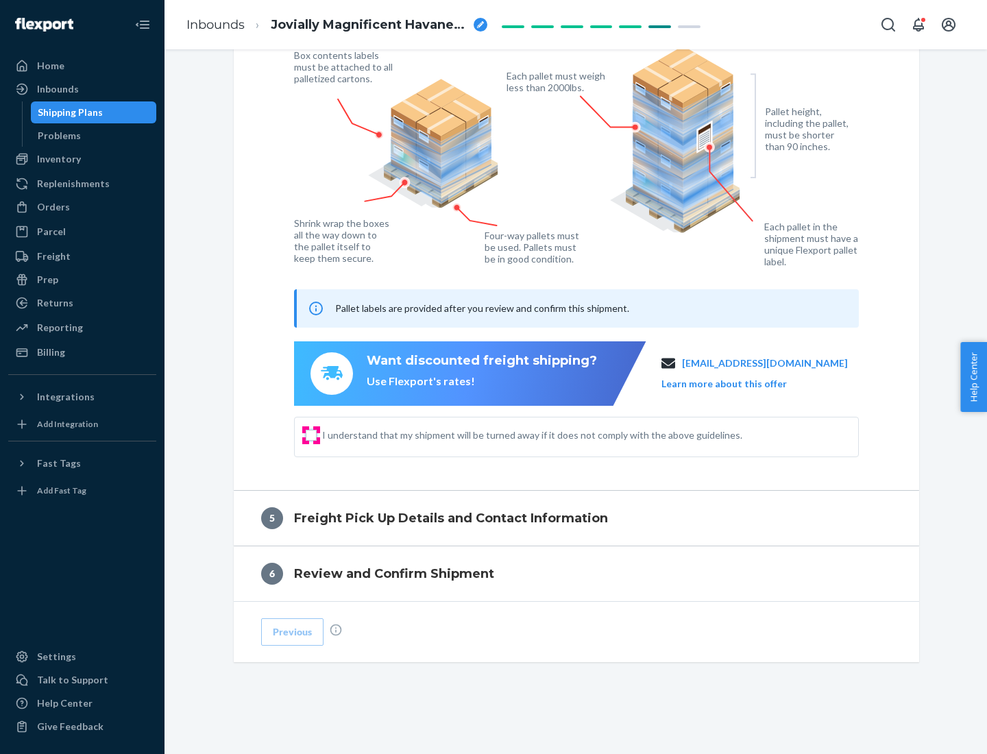
click at [311, 435] on input "I understand that my shipment will be turned away if it does not comply with th…" at bounding box center [311, 435] width 11 height 11
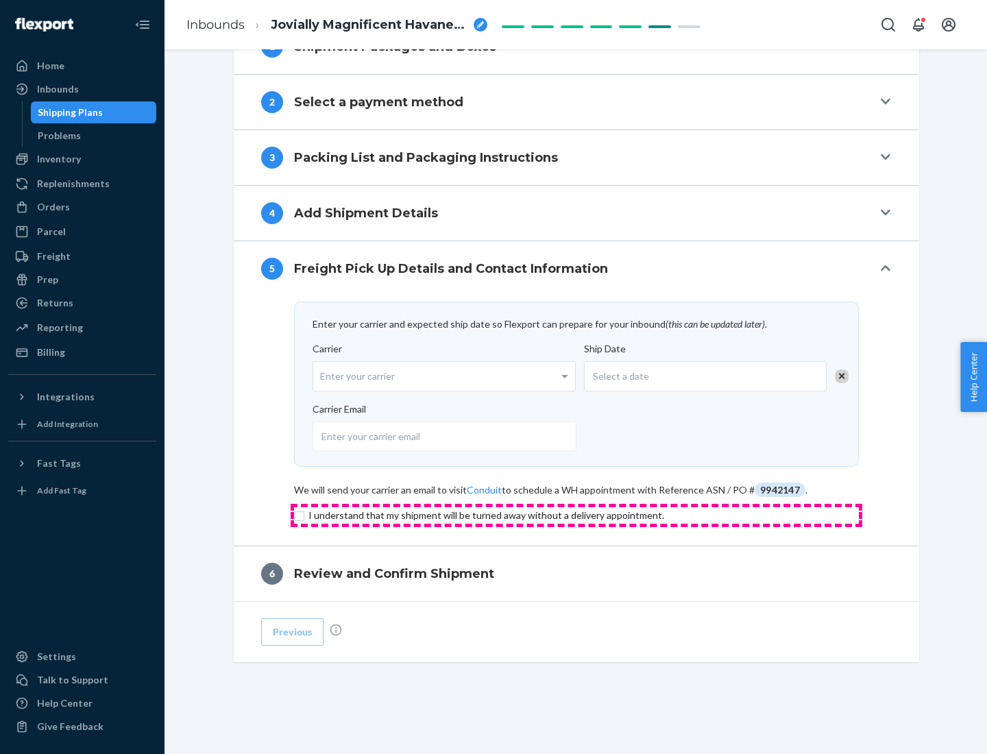
click at [577, 515] on input "checkbox" at bounding box center [576, 515] width 565 height 16
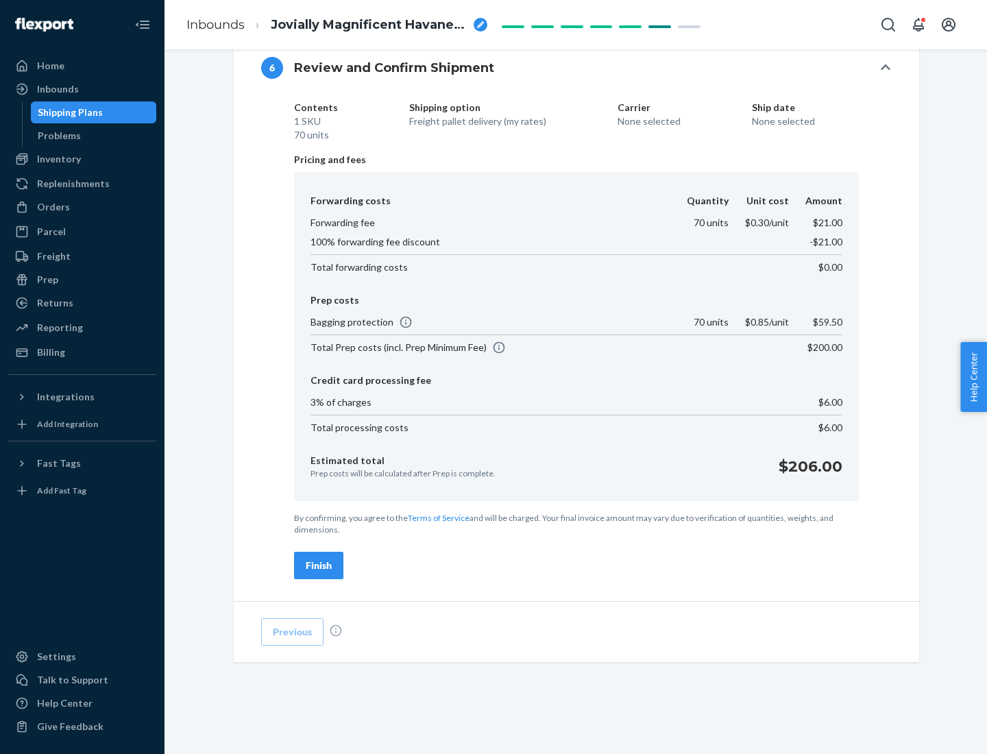
click at [319, 566] on div "Finish" at bounding box center [319, 566] width 26 height 14
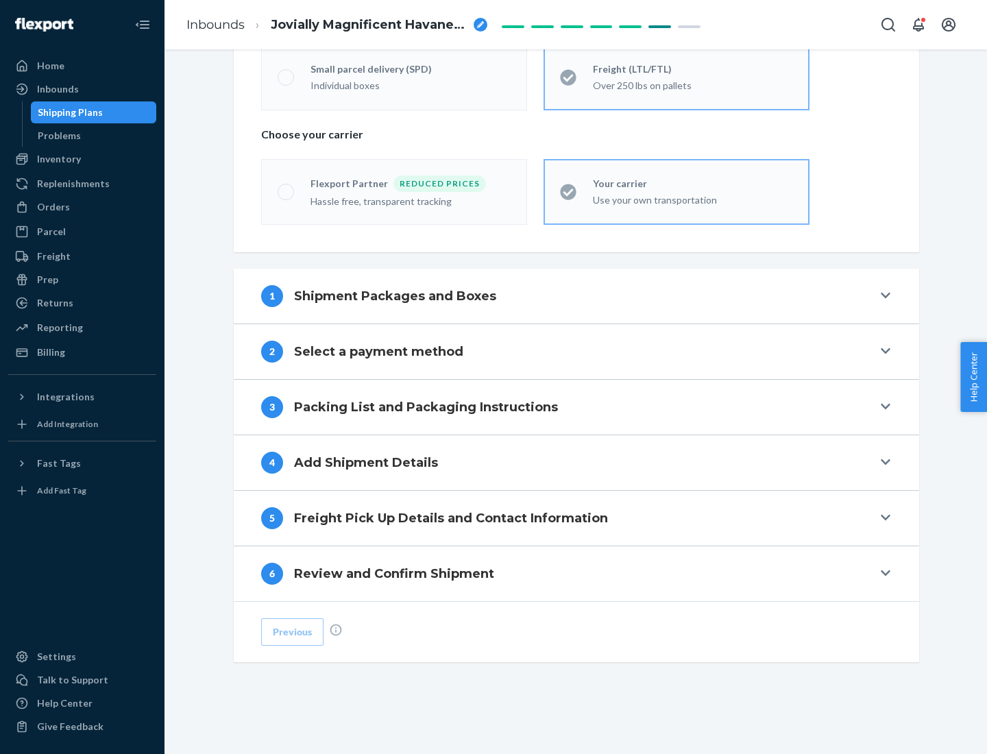
scroll to position [286, 0]
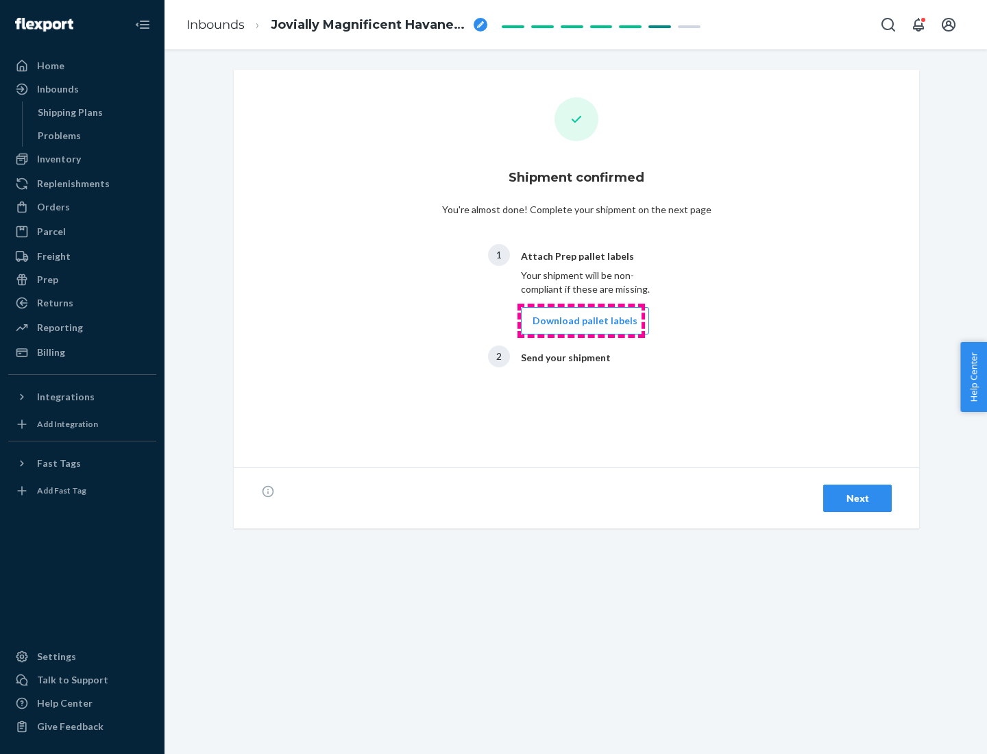
click at [581, 321] on button "Download pallet labels" at bounding box center [585, 320] width 128 height 27
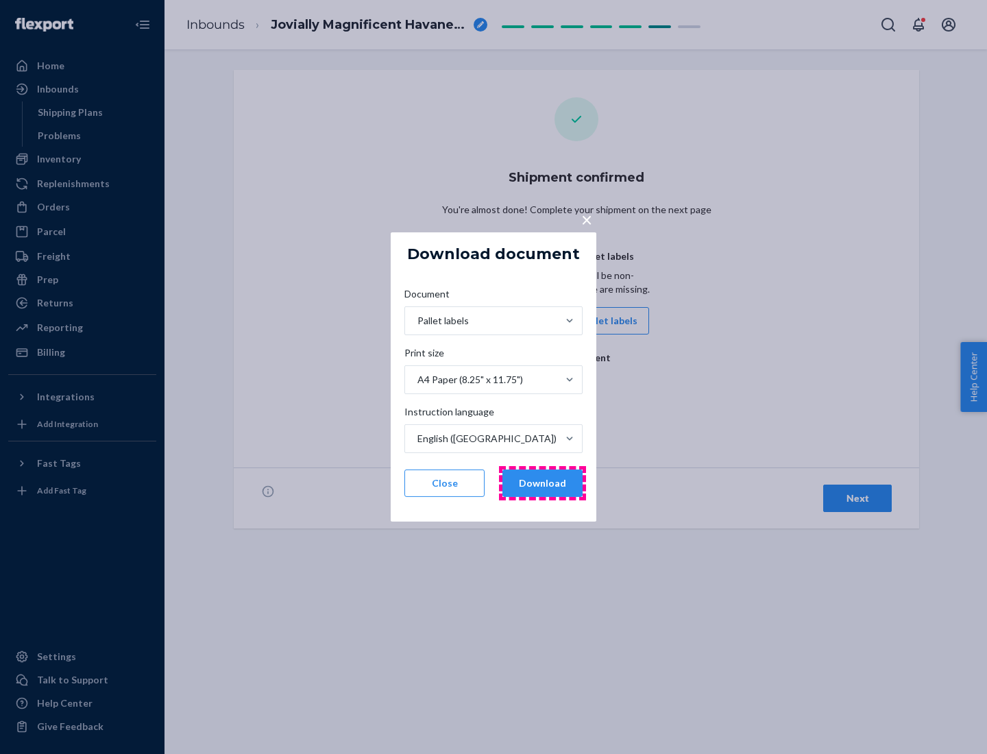
click at [542, 483] on button "Download" at bounding box center [543, 483] width 80 height 27
click at [586, 219] on span "×" at bounding box center [586, 219] width 11 height 23
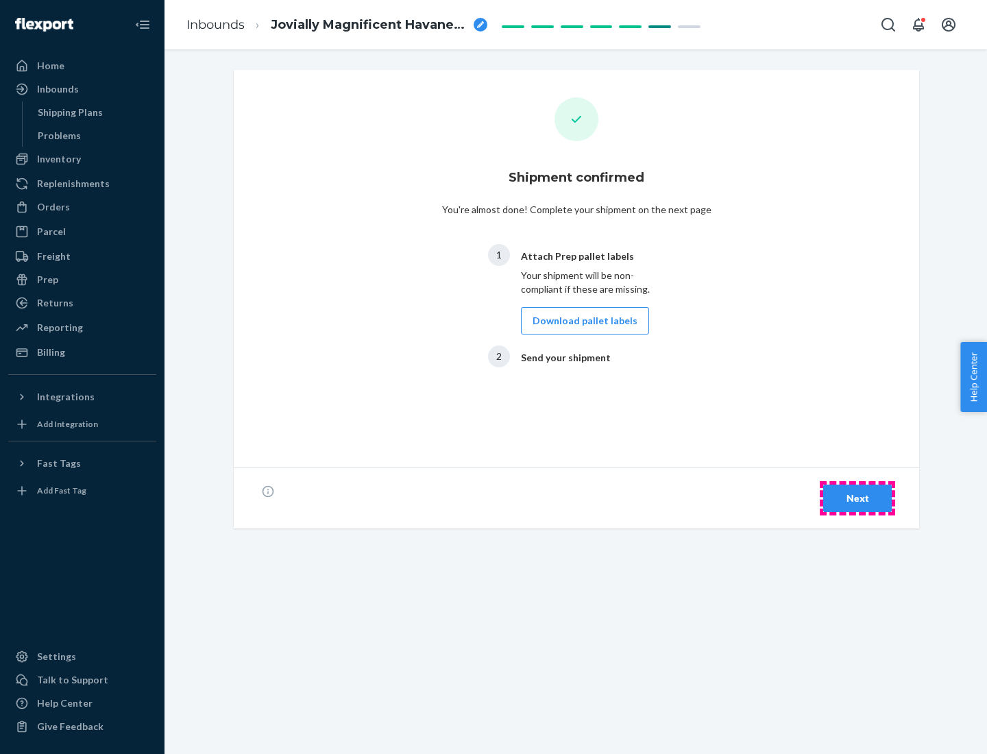
click at [858, 499] on div "Next" at bounding box center [857, 499] width 45 height 14
